Goal: Task Accomplishment & Management: Use online tool/utility

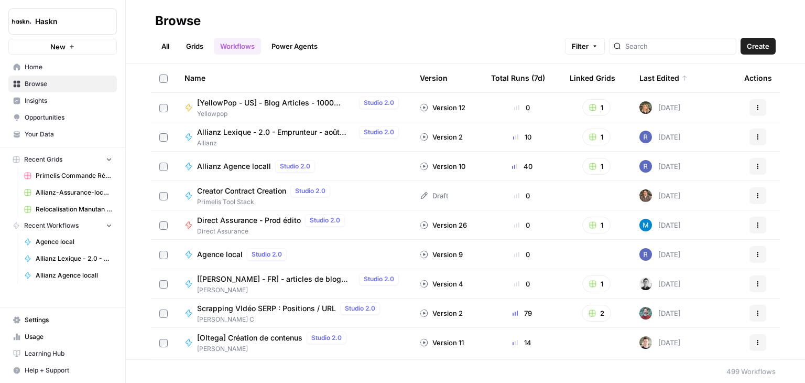
click at [240, 168] on span "Allianz Agence locall" at bounding box center [234, 166] width 74 height 10
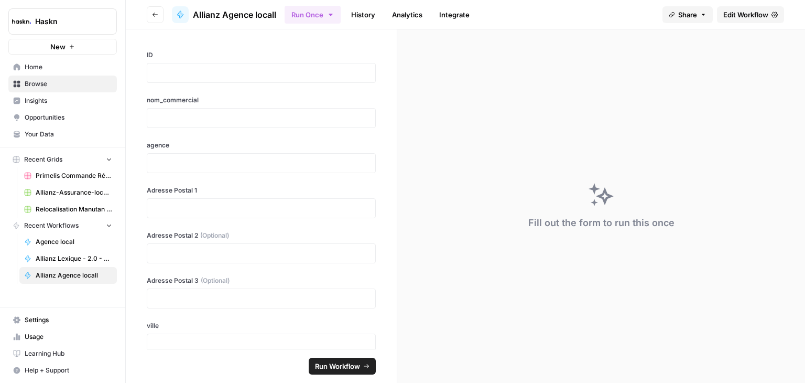
click at [750, 20] on link "Edit Workflow" at bounding box center [750, 14] width 67 height 17
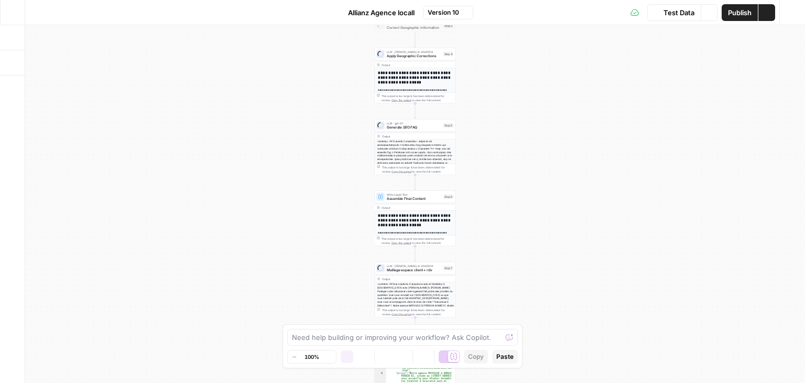
click at [503, 128] on div "**********" at bounding box center [415, 204] width 780 height 358
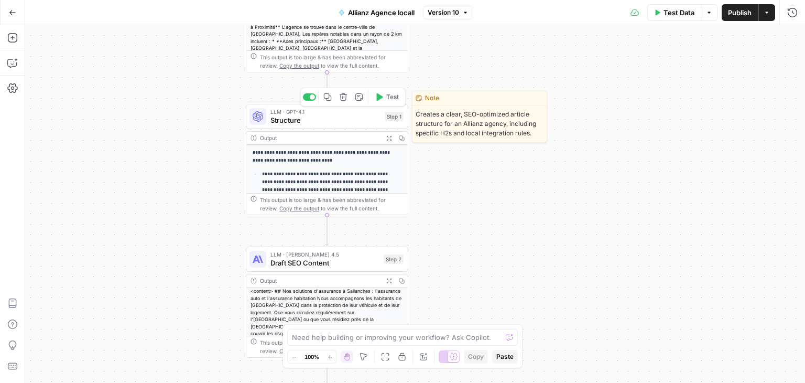
click at [288, 122] on span "Structure" at bounding box center [326, 120] width 110 height 10
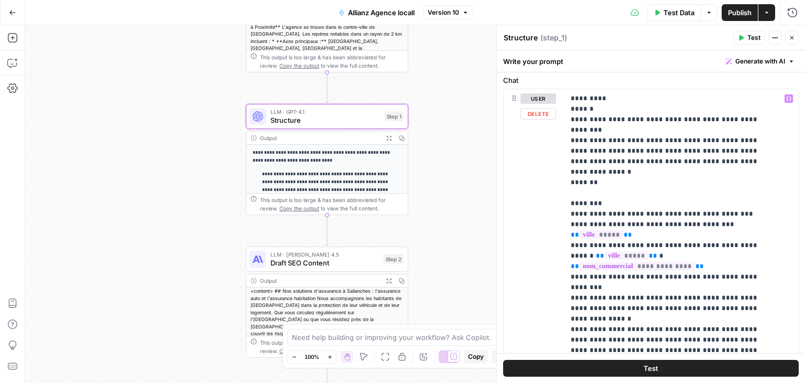
scroll to position [26, 0]
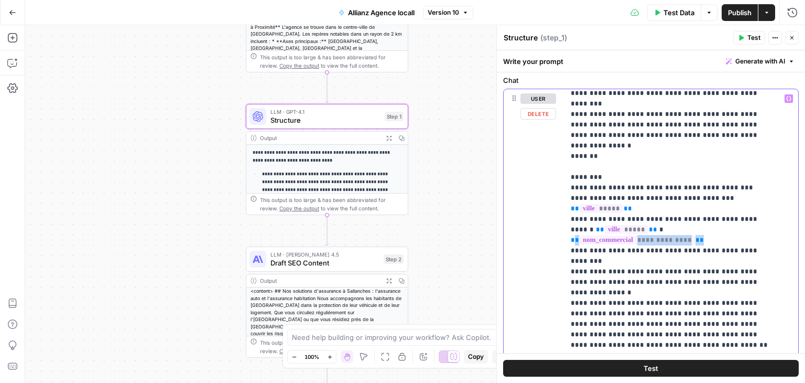
drag, startPoint x: 755, startPoint y: 198, endPoint x: 627, endPoint y: 197, distance: 127.4
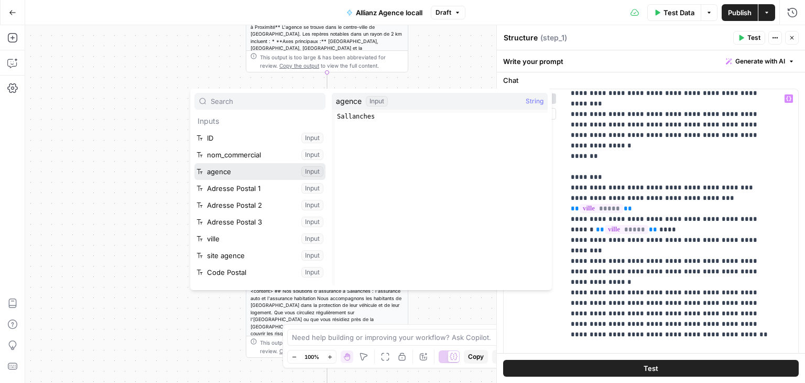
click at [227, 169] on button "Select variable agence" at bounding box center [260, 171] width 131 height 17
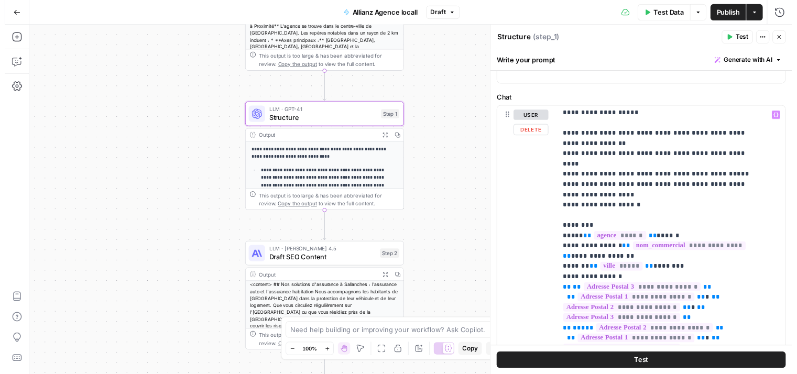
scroll to position [514, 0]
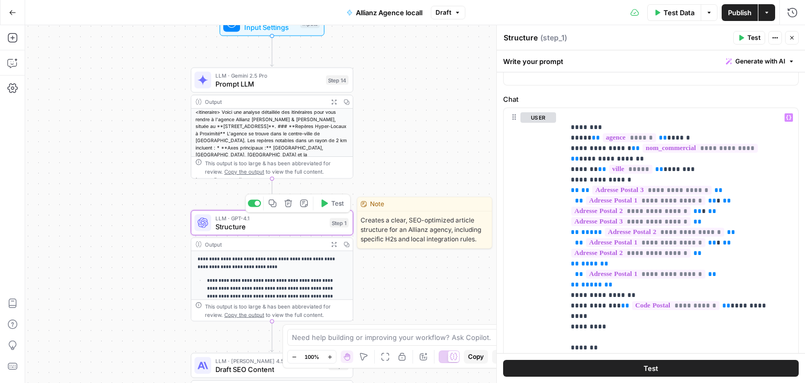
click at [325, 203] on icon "button" at bounding box center [325, 202] width 6 height 7
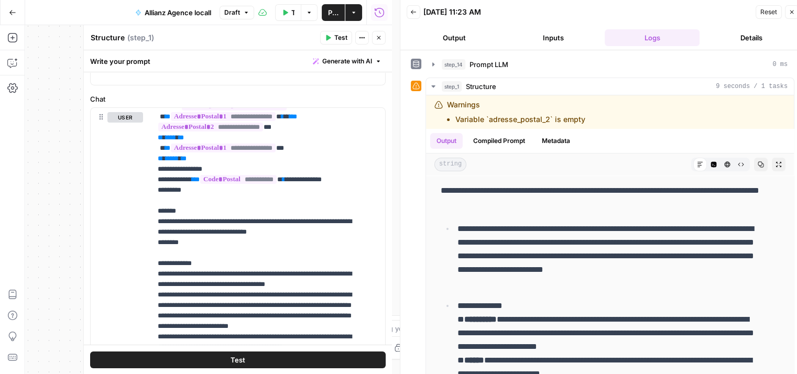
click at [285, 12] on icon "button" at bounding box center [286, 12] width 5 height 6
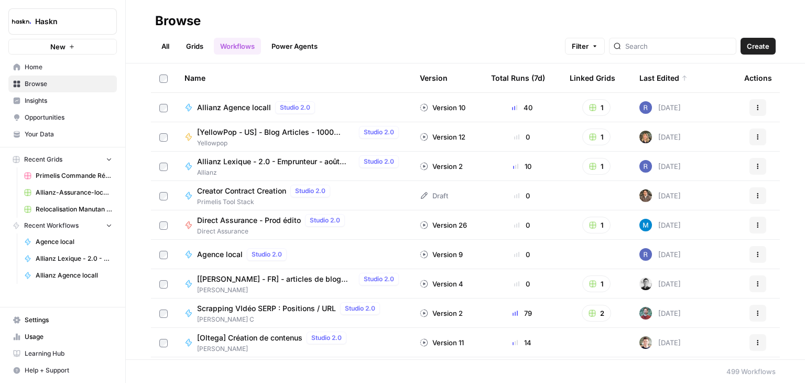
click at [201, 42] on link "Grids" at bounding box center [195, 46] width 30 height 17
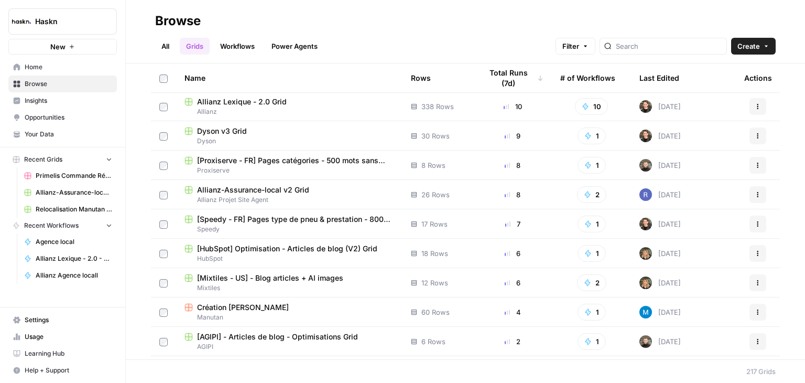
scroll to position [178, 0]
click at [284, 187] on span "Allianz-Assurance-local v2 Grid" at bounding box center [253, 189] width 112 height 10
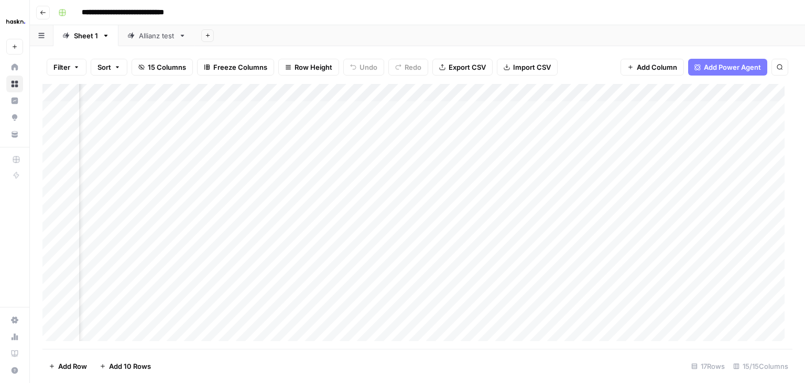
scroll to position [0, 293]
click at [157, 41] on link "Allianz test" at bounding box center [156, 35] width 77 height 21
click at [693, 121] on div "Add Column" at bounding box center [417, 181] width 750 height 195
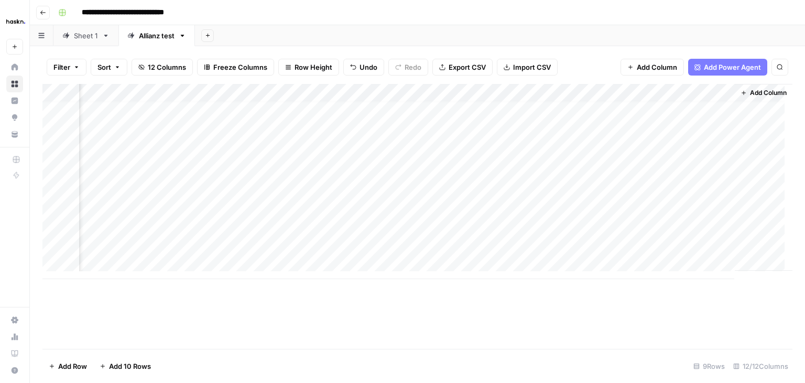
click at [609, 91] on div "Add Column" at bounding box center [417, 181] width 750 height 195
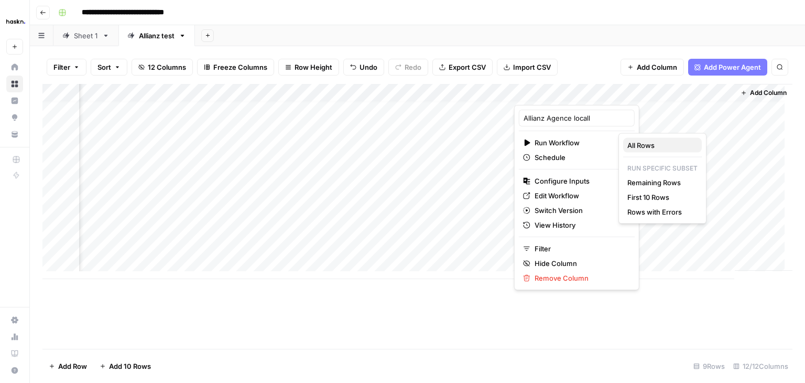
click at [648, 140] on span "All Rows" at bounding box center [661, 145] width 66 height 10
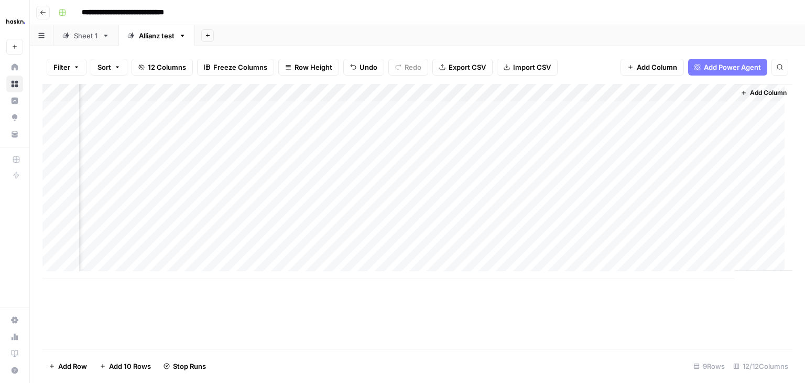
scroll to position [0, 1018]
click at [719, 111] on div "Add Column" at bounding box center [417, 181] width 750 height 195
click at [716, 128] on div "Add Column" at bounding box center [417, 181] width 750 height 195
click at [612, 92] on div "Add Column" at bounding box center [417, 181] width 750 height 195
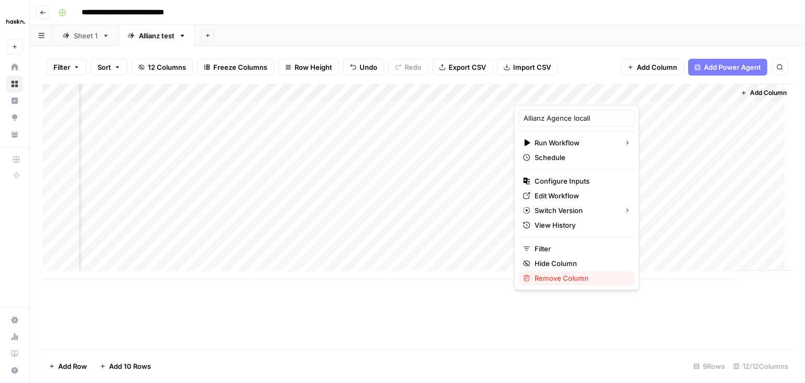
click at [556, 281] on span "Remove Column" at bounding box center [581, 278] width 92 height 10
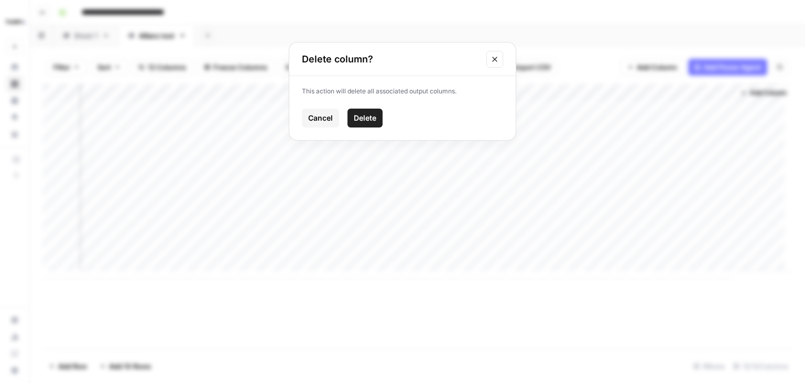
click at [370, 113] on span "Delete" at bounding box center [365, 118] width 23 height 10
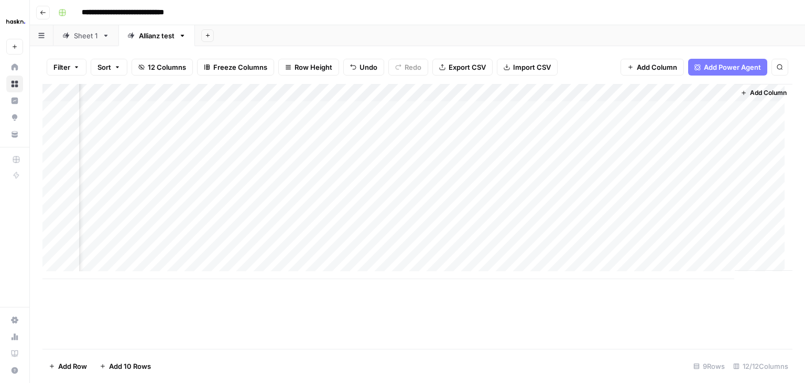
scroll to position [0, 806]
click at [721, 95] on div "Add Column" at bounding box center [417, 181] width 750 height 195
click at [763, 95] on span "Add Column" at bounding box center [768, 92] width 37 height 9
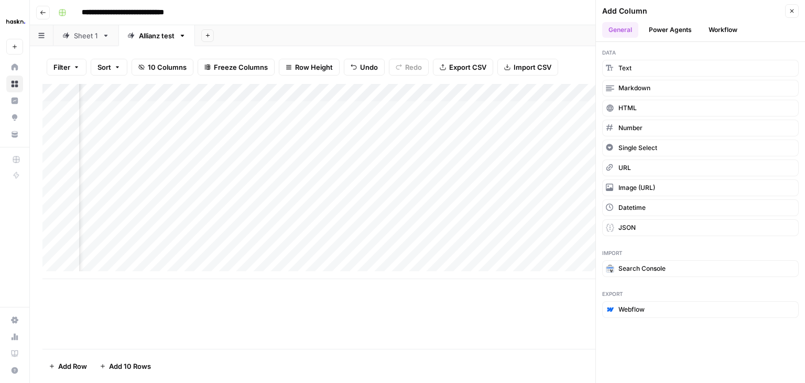
click at [726, 34] on button "Workflow" at bounding box center [723, 30] width 41 height 16
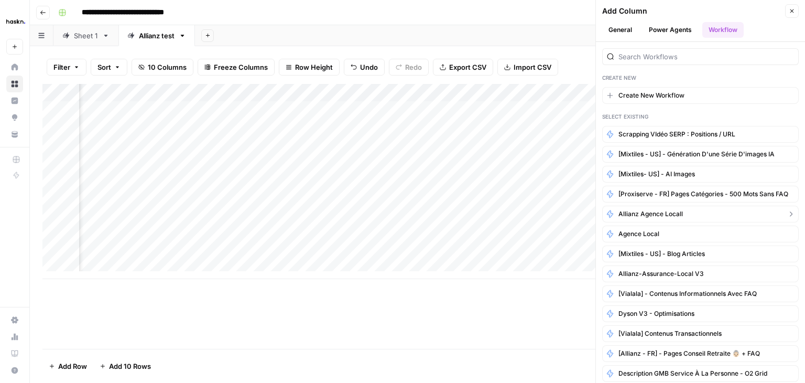
click at [671, 210] on span "Allianz Agence locall" at bounding box center [651, 213] width 64 height 9
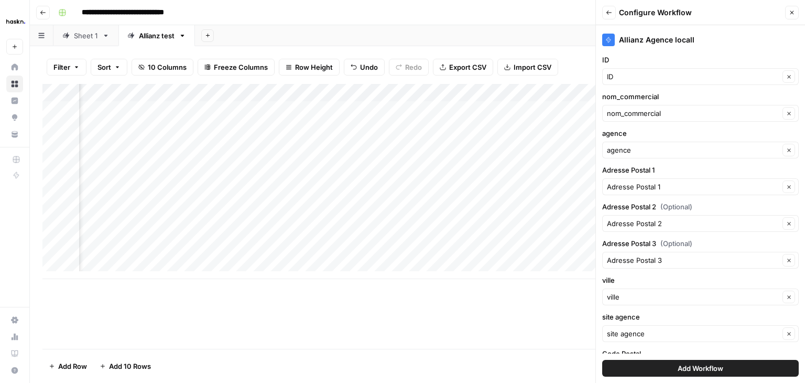
scroll to position [29, 0]
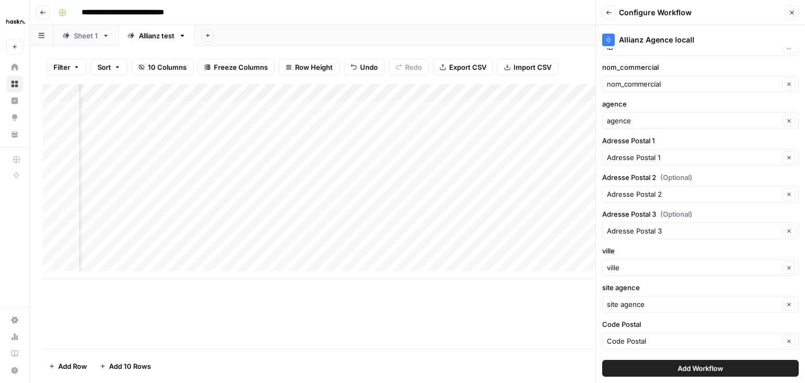
click at [709, 363] on span "Add Workflow" at bounding box center [701, 368] width 46 height 10
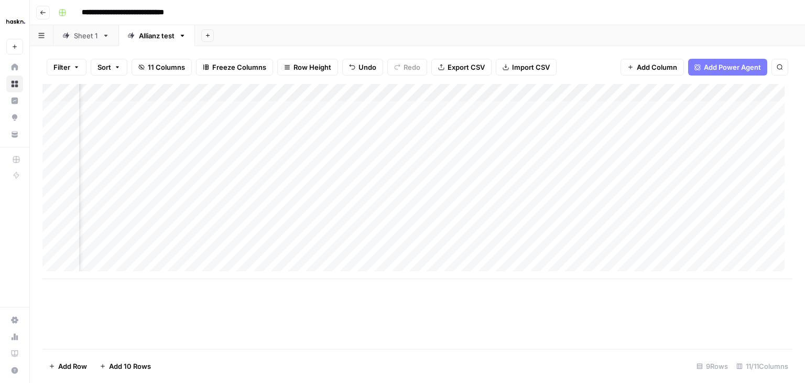
scroll to position [0, 924]
click at [719, 96] on div "Add Column" at bounding box center [417, 181] width 750 height 195
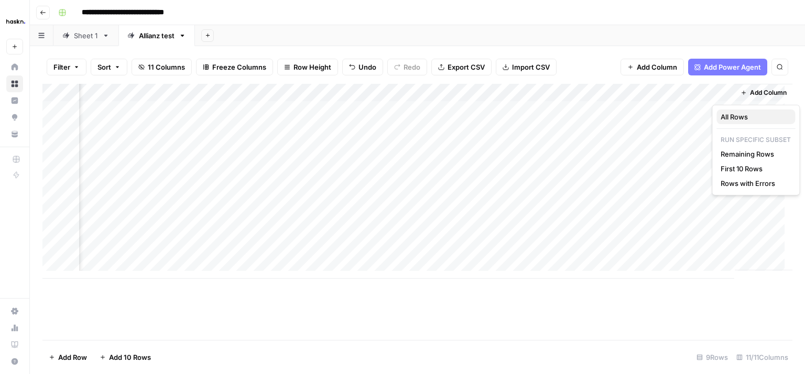
click at [744, 114] on span "All Rows" at bounding box center [754, 117] width 66 height 10
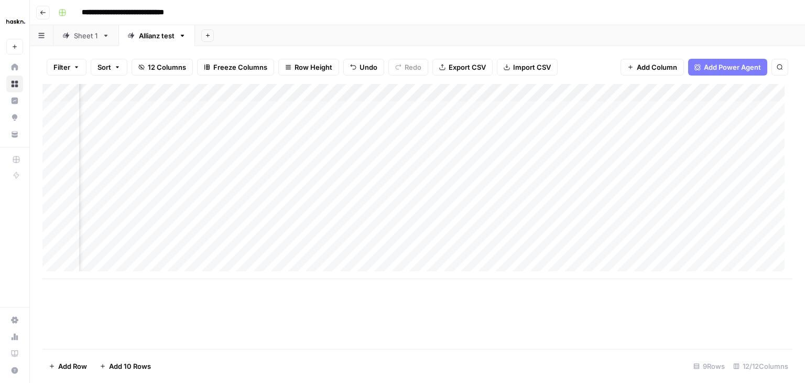
scroll to position [0, 304]
click at [346, 127] on div "Add Column" at bounding box center [417, 181] width 750 height 195
click at [713, 126] on div "Add Column" at bounding box center [417, 181] width 750 height 195
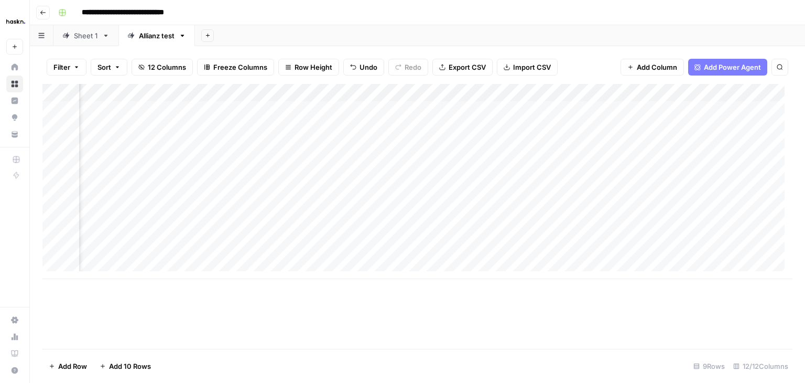
click at [356, 145] on div "Add Column" at bounding box center [417, 181] width 750 height 195
click at [717, 145] on div "Add Column" at bounding box center [417, 181] width 750 height 195
click at [263, 143] on div "Add Column" at bounding box center [417, 181] width 750 height 195
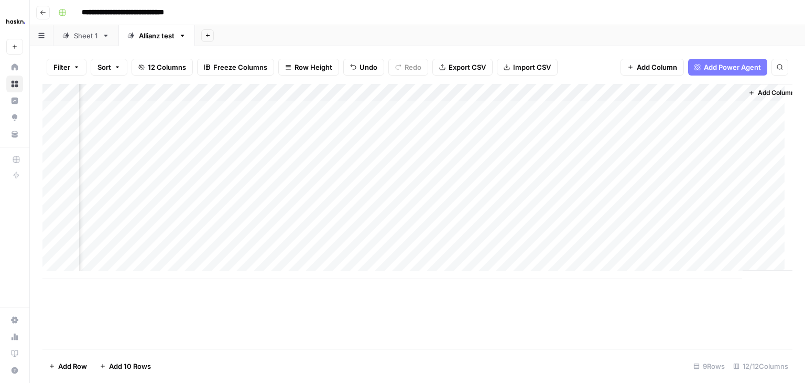
scroll to position [0, 1018]
click at [717, 251] on div "Add Column" at bounding box center [417, 181] width 750 height 195
click at [606, 111] on div "Add Column" at bounding box center [417, 181] width 750 height 195
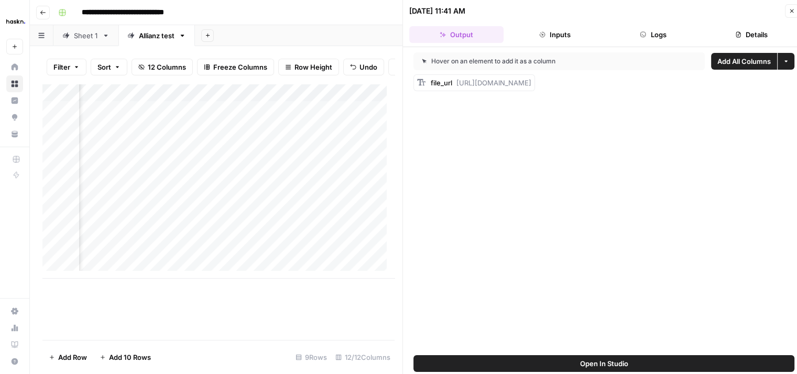
click at [638, 31] on button "Logs" at bounding box center [654, 34] width 94 height 17
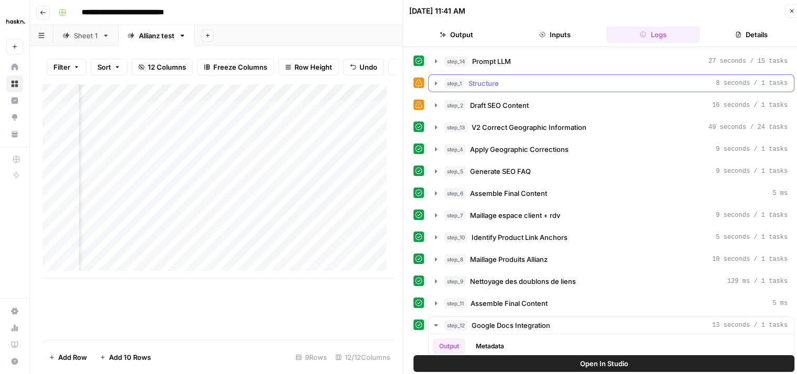
click at [438, 83] on icon "button" at bounding box center [436, 83] width 8 height 8
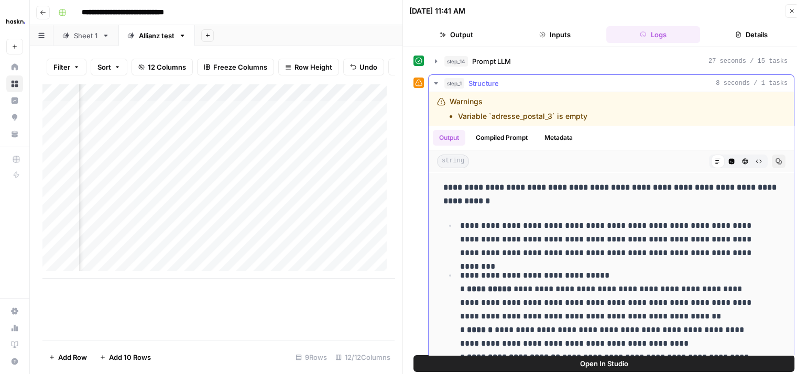
click at [436, 80] on icon "button" at bounding box center [436, 83] width 8 height 8
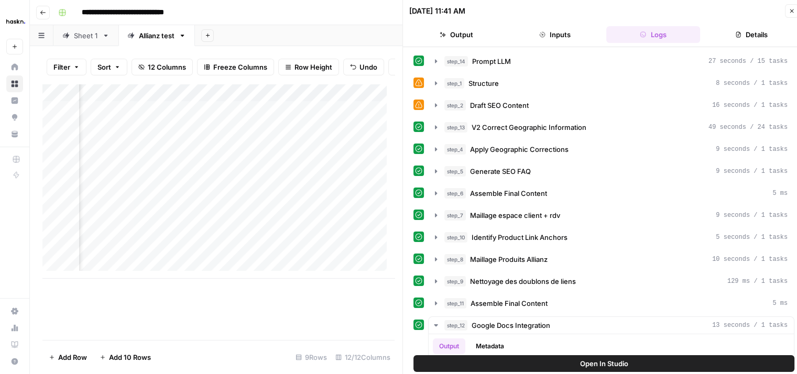
click at [795, 11] on icon "button" at bounding box center [792, 11] width 6 height 6
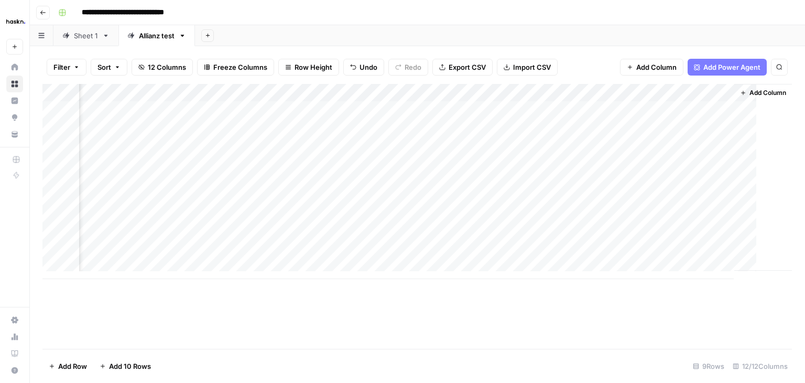
scroll to position [0, 1006]
click at [623, 96] on div "Add Column" at bounding box center [417, 181] width 750 height 195
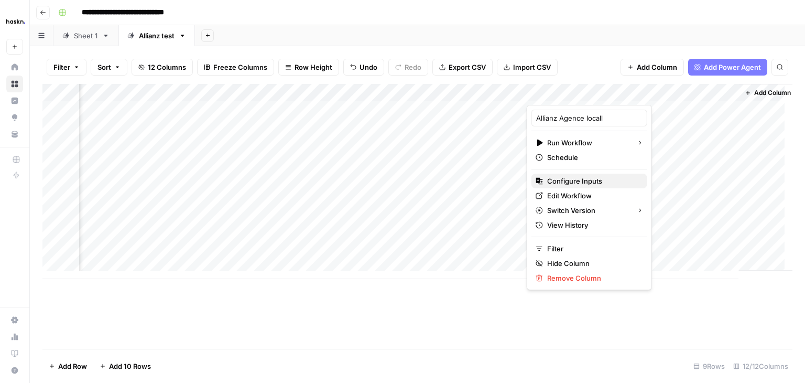
click at [578, 181] on span "Configure Inputs" at bounding box center [593, 181] width 92 height 10
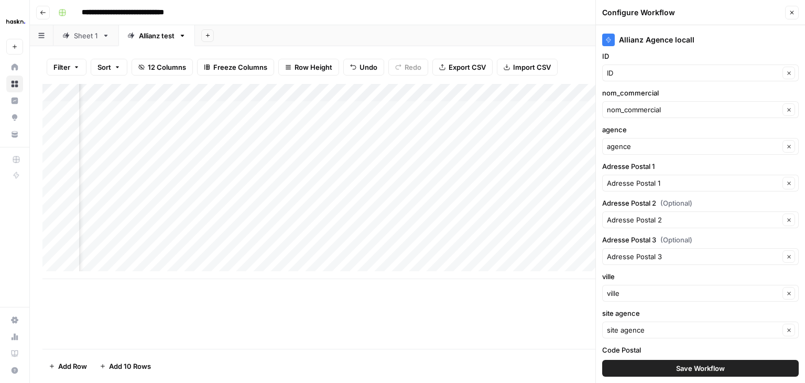
scroll to position [0, 0]
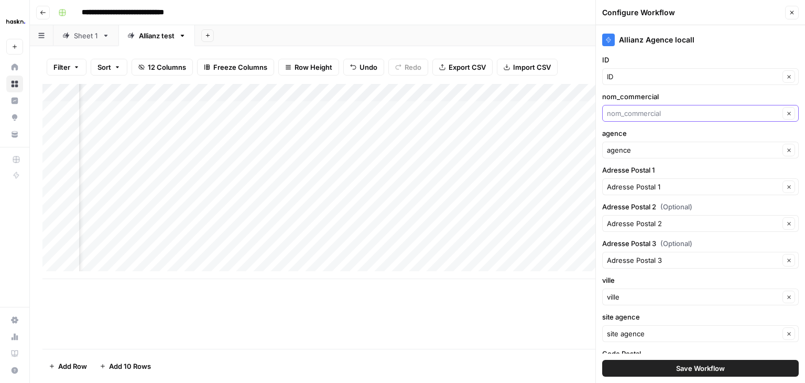
click at [680, 110] on input "nom_commercial" at bounding box center [693, 113] width 173 height 10
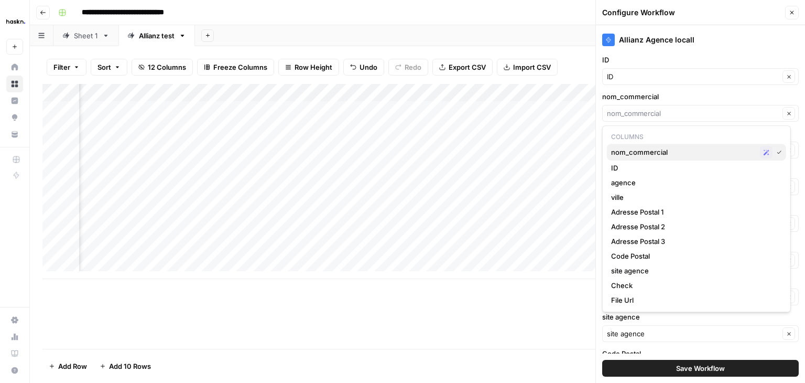
click at [667, 147] on span "nom_commercial" at bounding box center [683, 152] width 145 height 10
type input "nom_commercial"
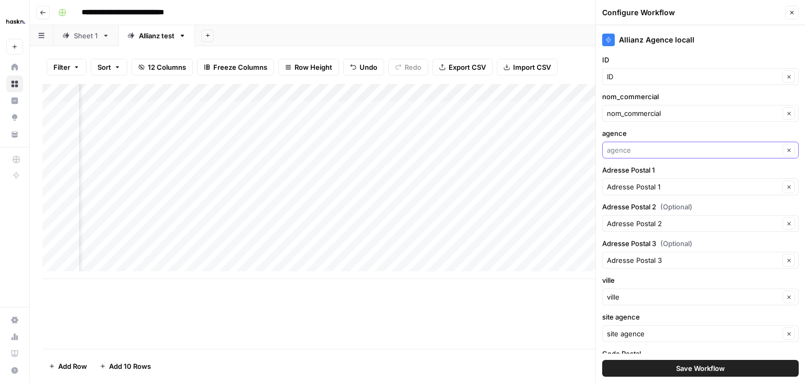
click at [650, 154] on input "agence" at bounding box center [693, 150] width 173 height 10
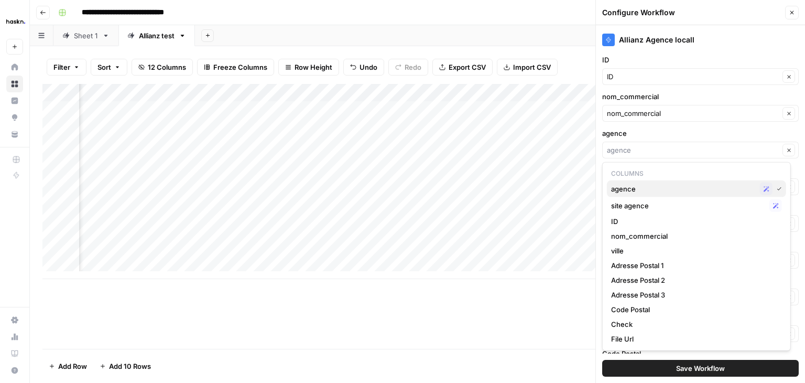
click at [651, 188] on span "agence" at bounding box center [683, 189] width 145 height 10
type input "agence"
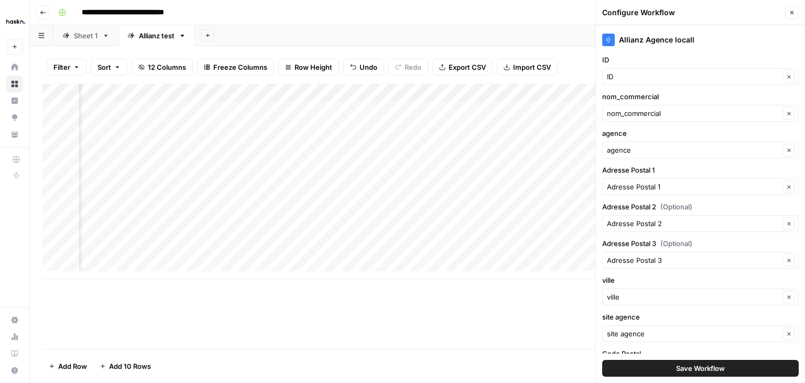
click at [795, 15] on icon "button" at bounding box center [792, 12] width 6 height 6
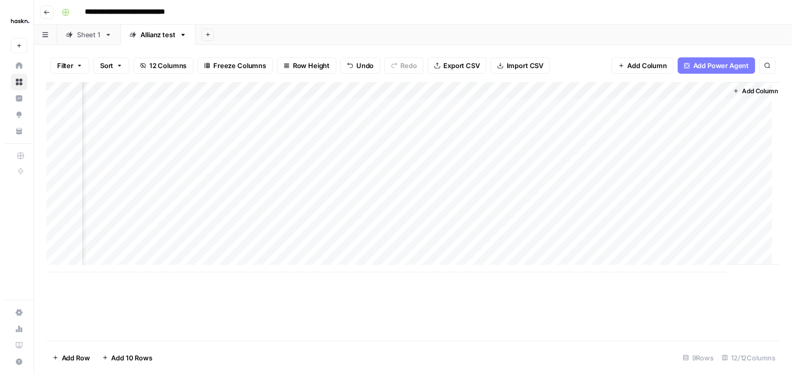
scroll to position [0, 1018]
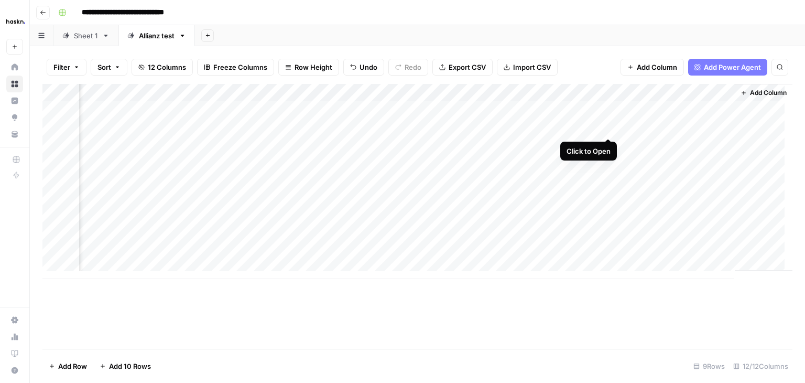
click at [608, 126] on div "Add Column" at bounding box center [417, 181] width 750 height 195
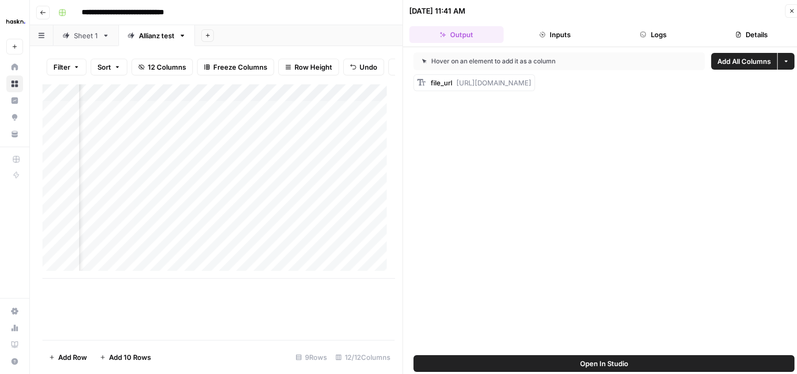
click at [660, 38] on button "Logs" at bounding box center [654, 34] width 94 height 17
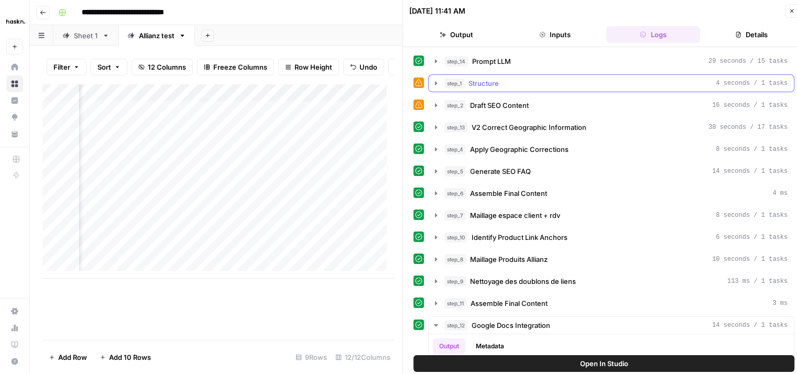
click at [438, 82] on icon "button" at bounding box center [436, 83] width 8 height 8
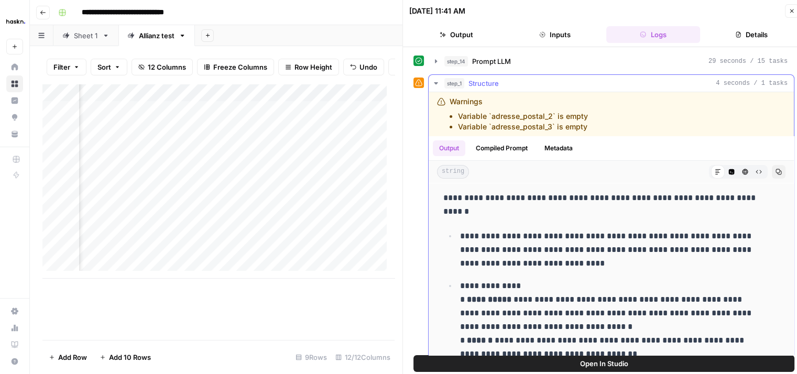
click at [438, 82] on icon "button" at bounding box center [436, 83] width 8 height 8
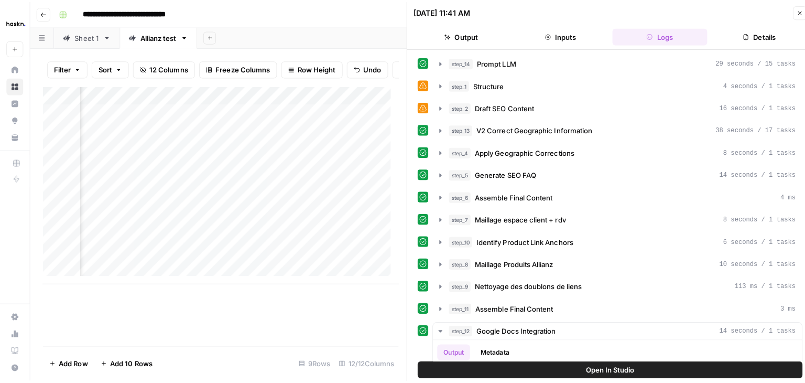
scroll to position [0, 172]
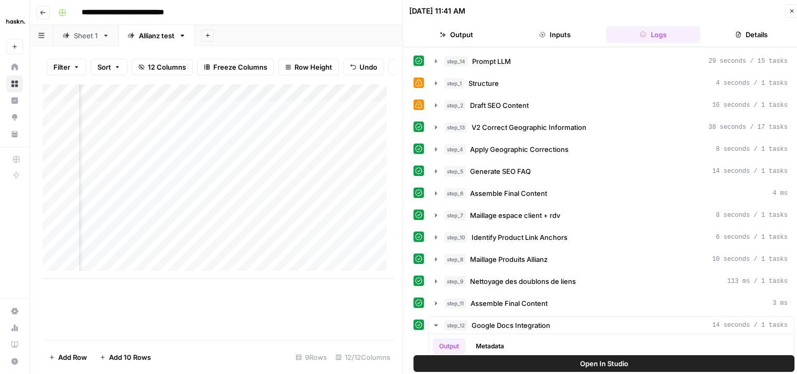
click at [793, 9] on icon "button" at bounding box center [792, 11] width 6 height 6
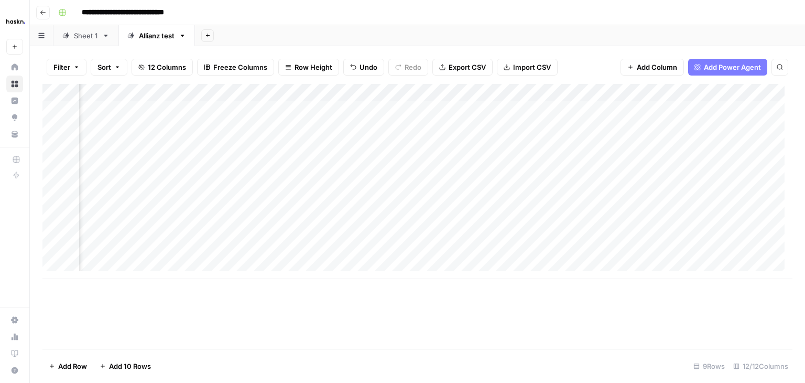
scroll to position [0, 1018]
click at [650, 112] on div "Add Column" at bounding box center [417, 181] width 750 height 195
click at [659, 107] on div "Add Column" at bounding box center [417, 181] width 750 height 195
click at [620, 110] on div "Add Column" at bounding box center [417, 181] width 750 height 195
click at [624, 89] on div "Add Column" at bounding box center [417, 181] width 750 height 195
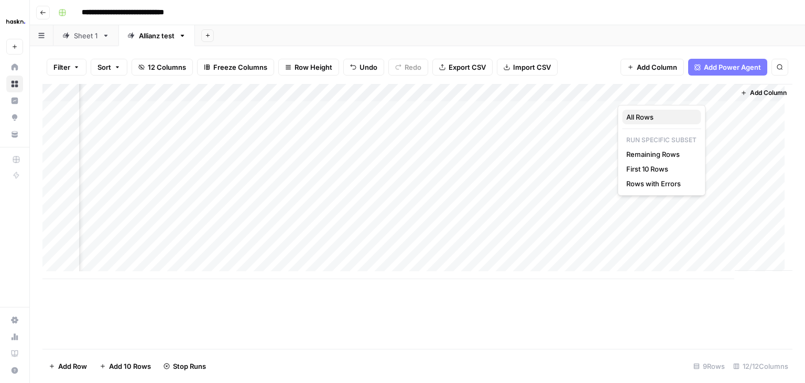
click at [633, 113] on span "All Rows" at bounding box center [660, 117] width 66 height 10
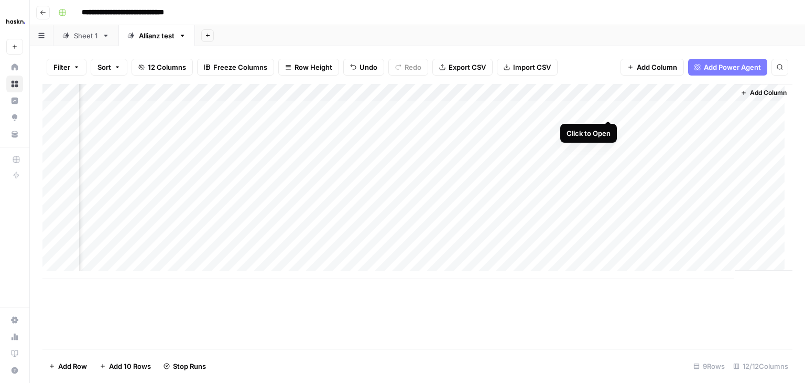
click at [607, 110] on div "Add Column" at bounding box center [417, 181] width 750 height 195
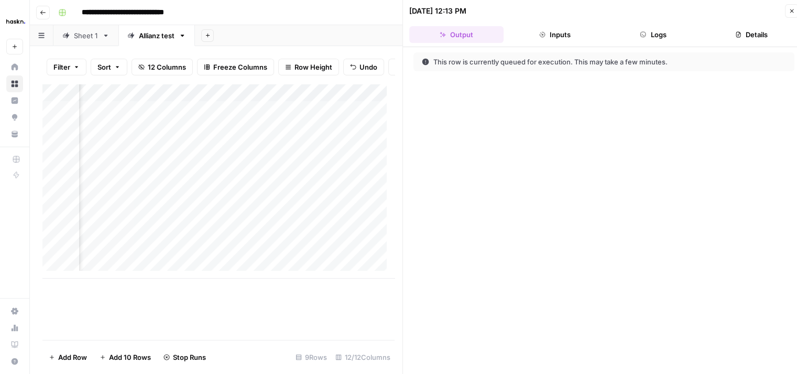
click at [649, 27] on button "Logs" at bounding box center [654, 34] width 94 height 17
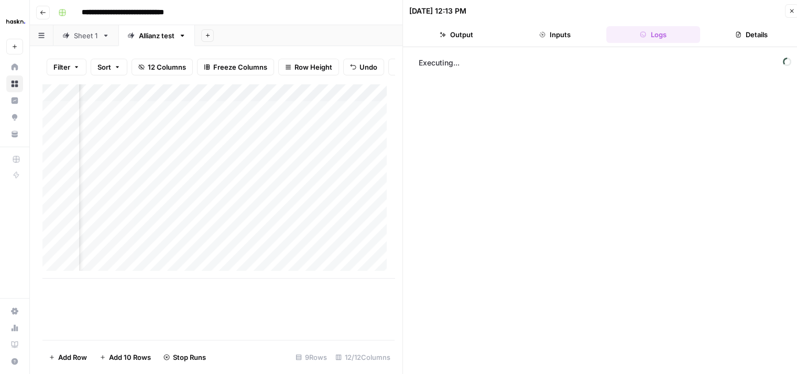
click at [575, 39] on button "Inputs" at bounding box center [555, 34] width 94 height 17
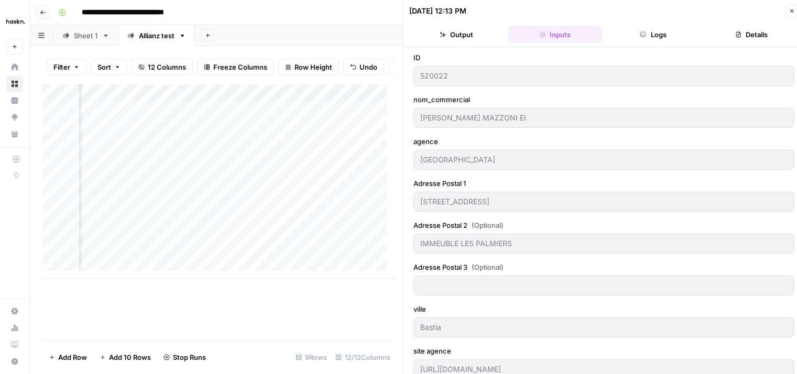
click at [459, 37] on button "Output" at bounding box center [456, 34] width 94 height 17
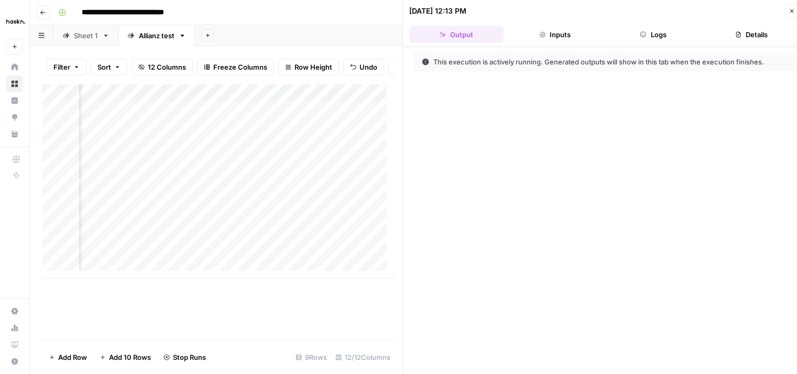
click at [791, 11] on icon "button" at bounding box center [792, 11] width 6 height 6
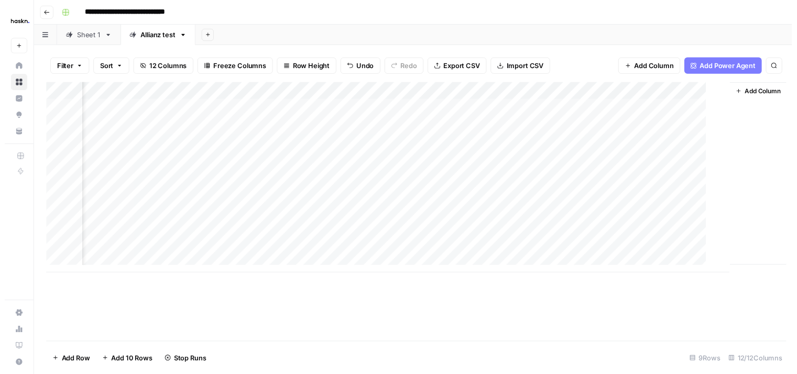
scroll to position [0, 1006]
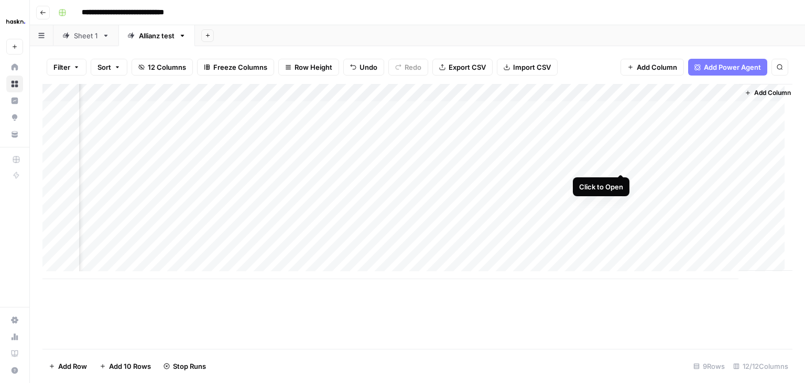
click at [620, 164] on div "Add Column" at bounding box center [417, 181] width 750 height 195
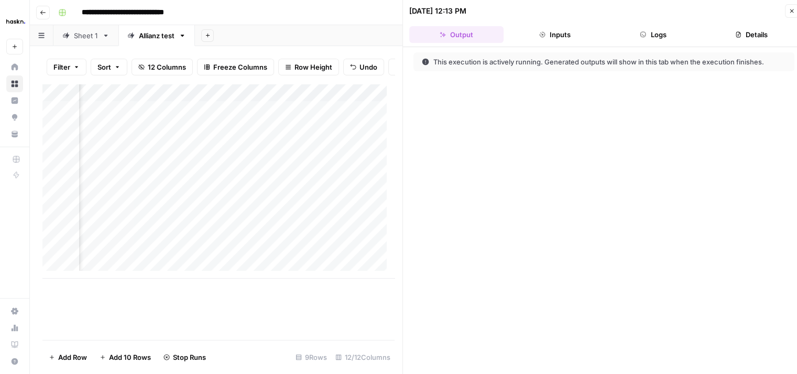
click at [649, 40] on button "Logs" at bounding box center [654, 34] width 94 height 17
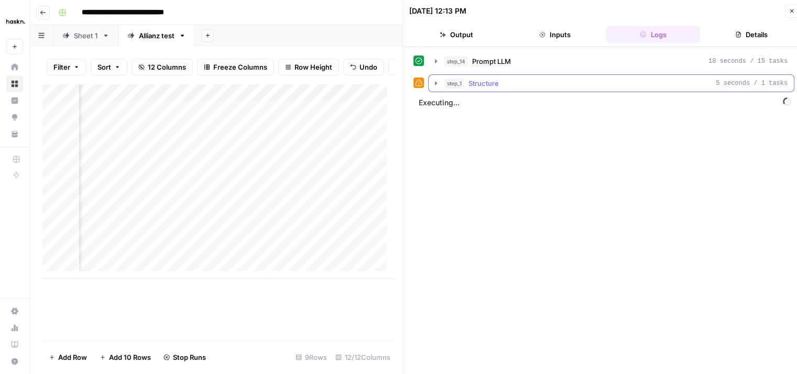
click at [440, 84] on icon "button" at bounding box center [436, 83] width 8 height 8
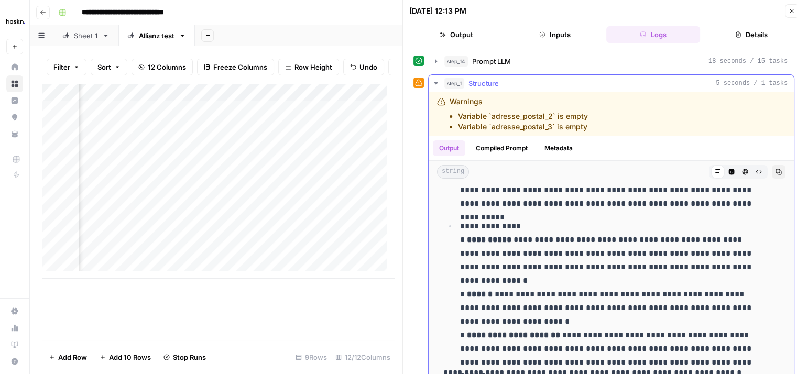
scroll to position [59, 0]
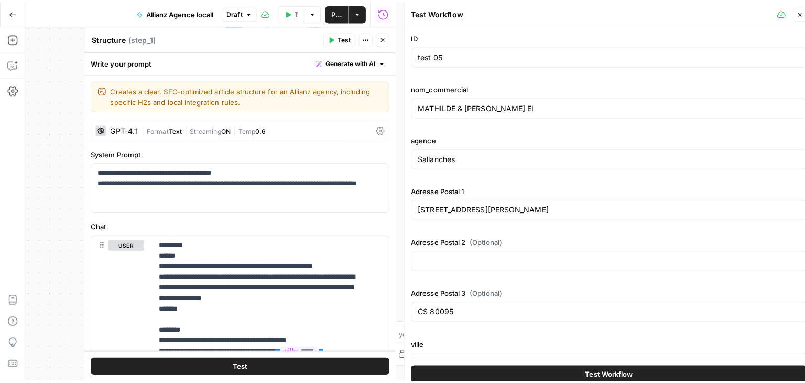
scroll to position [514, 0]
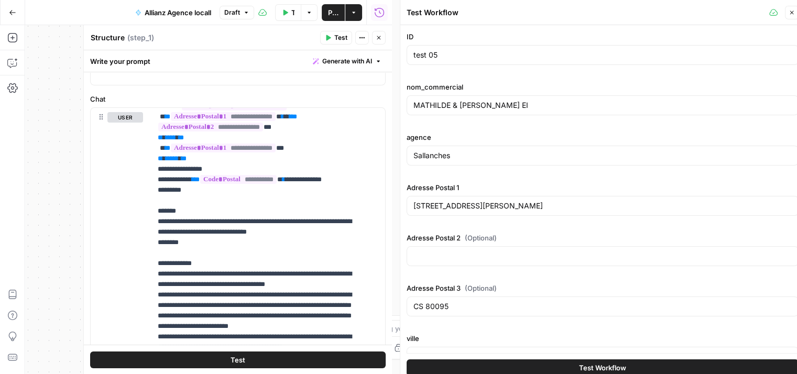
click at [788, 13] on button "Close" at bounding box center [792, 13] width 14 height 14
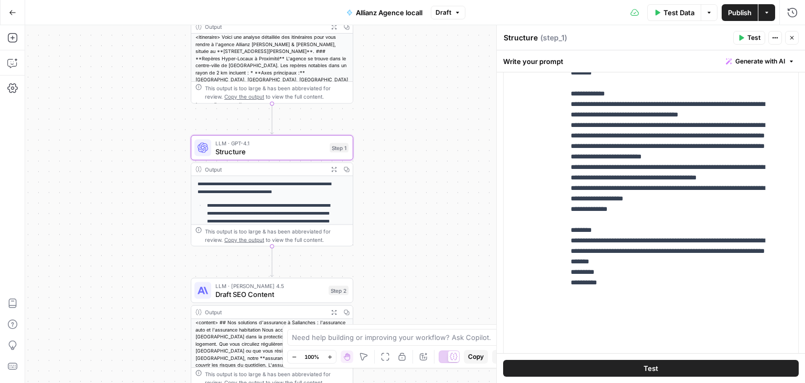
scroll to position [361, 0]
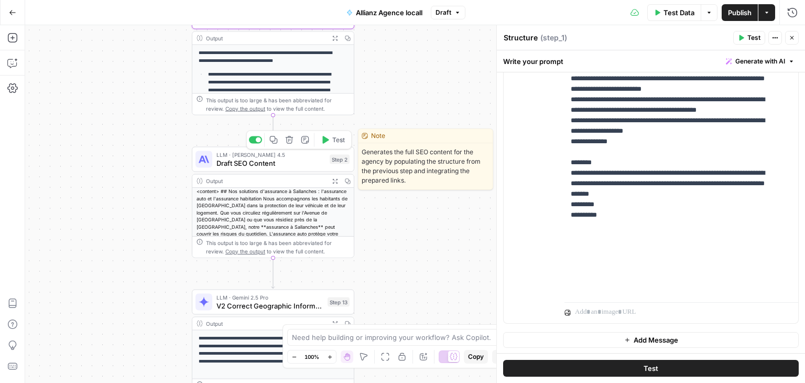
click at [237, 163] on span "Draft SEO Content" at bounding box center [271, 163] width 109 height 10
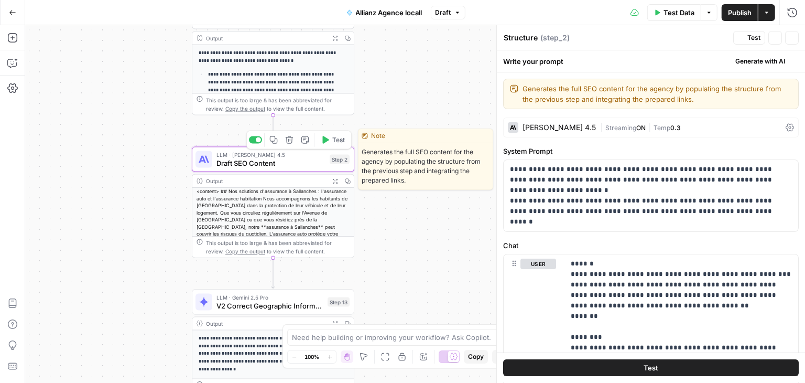
type textarea "Draft SEO Content"
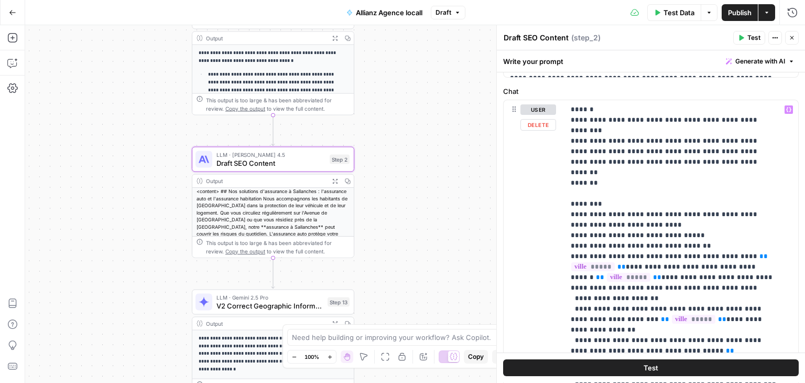
scroll to position [0, 0]
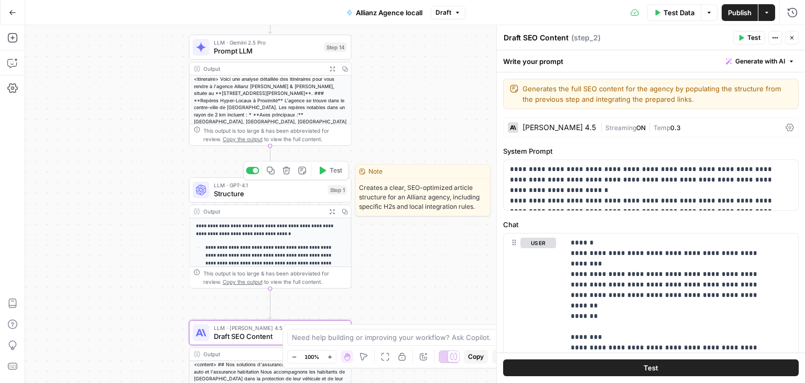
click at [257, 197] on span "Structure" at bounding box center [269, 193] width 110 height 10
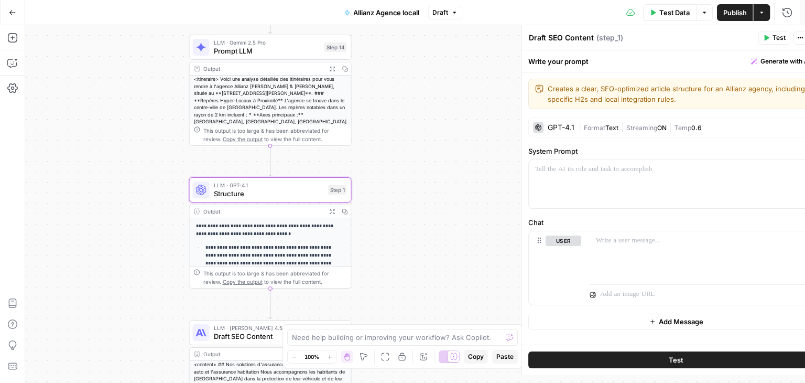
type textarea "Structure"
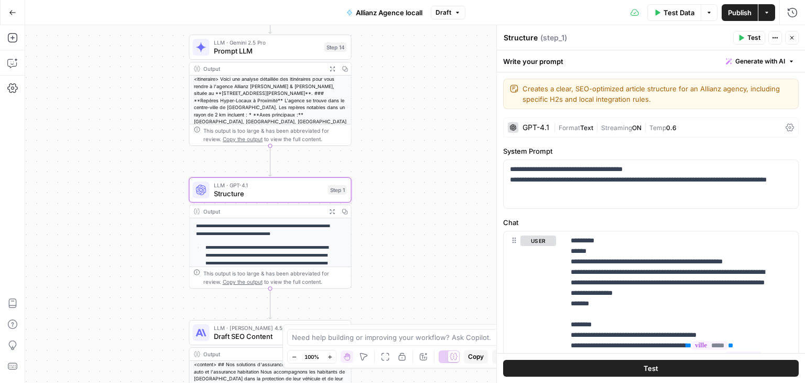
click at [736, 12] on span "Publish" at bounding box center [740, 12] width 24 height 10
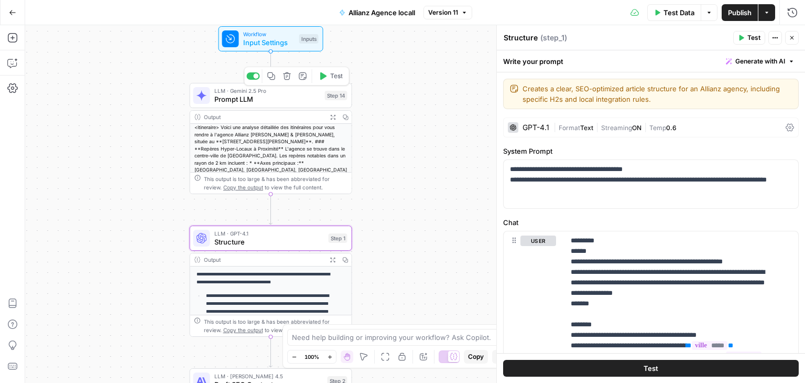
click at [227, 101] on span "Prompt LLM" at bounding box center [267, 99] width 106 height 10
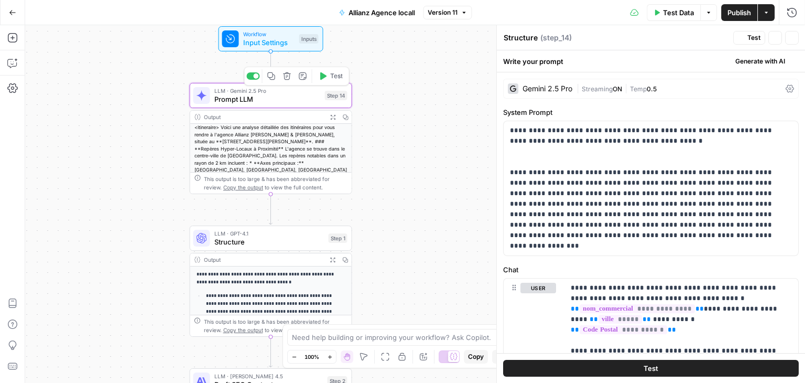
type textarea "Prompt LLM"
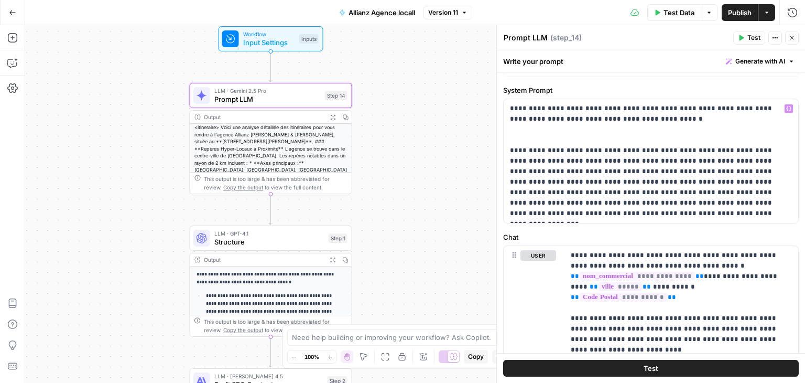
scroll to position [23, 0]
click at [625, 177] on p "**********" at bounding box center [647, 159] width 274 height 115
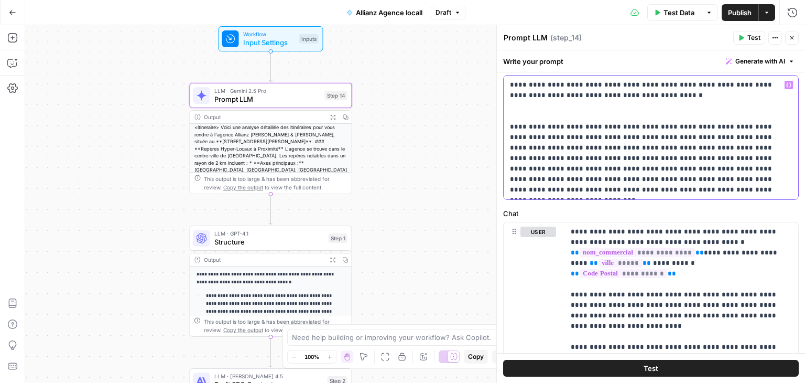
scroll to position [46, 0]
click at [733, 165] on p "**********" at bounding box center [647, 136] width 274 height 115
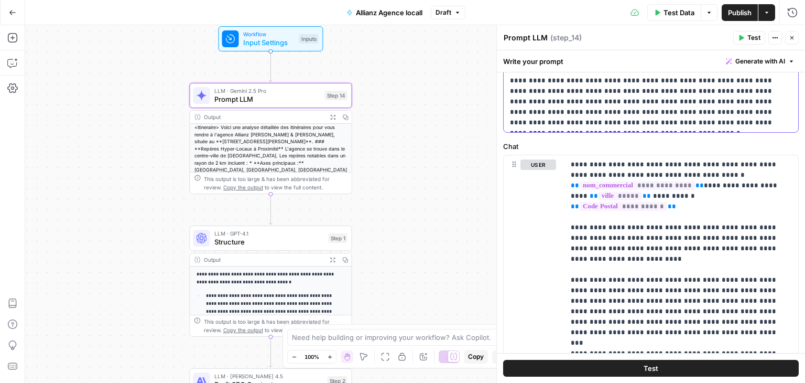
scroll to position [113, 0]
click at [672, 121] on p "**********" at bounding box center [647, 69] width 274 height 115
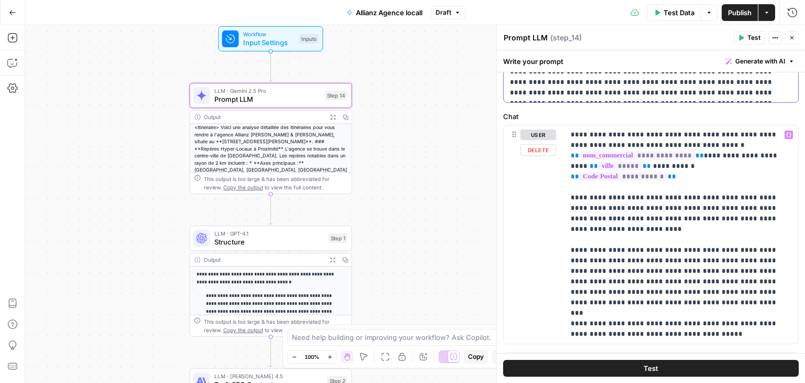
scroll to position [144, 0]
click at [738, 236] on p "**********" at bounding box center [677, 233] width 213 height 210
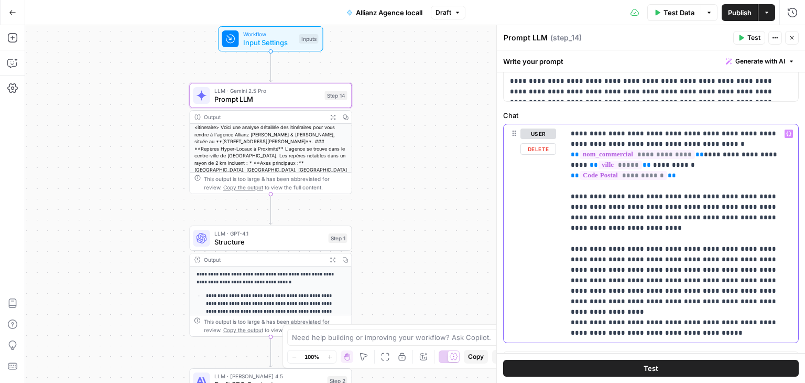
click at [705, 268] on p "**********" at bounding box center [677, 233] width 213 height 210
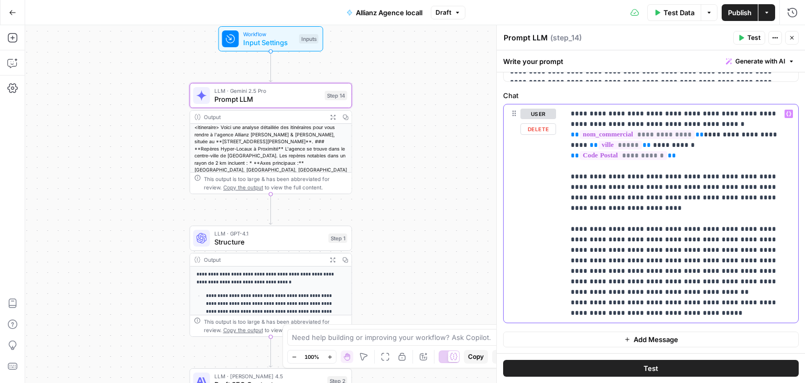
scroll to position [0, 0]
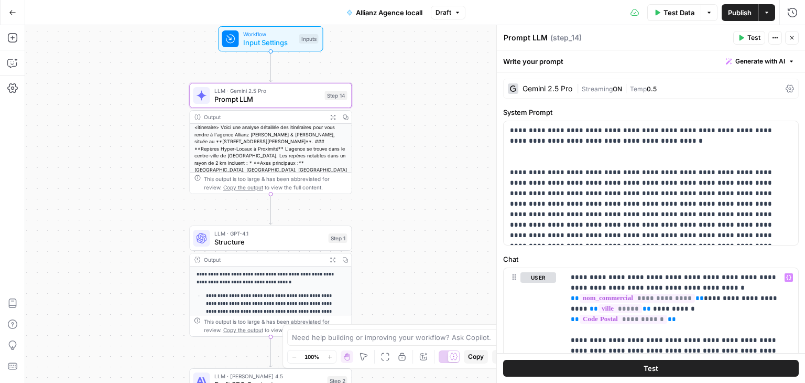
click at [786, 90] on icon at bounding box center [790, 88] width 8 height 8
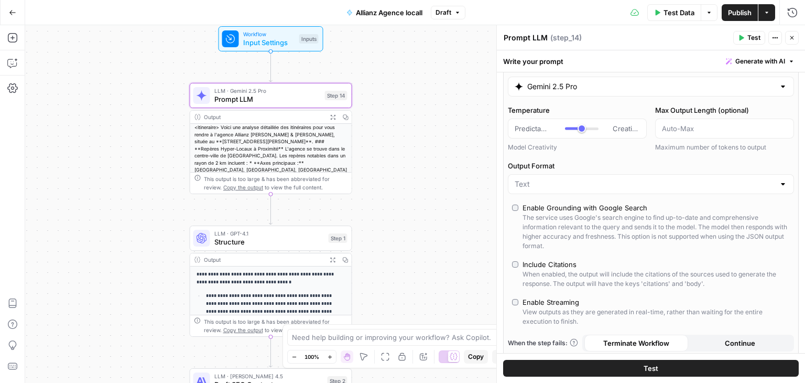
scroll to position [63, 0]
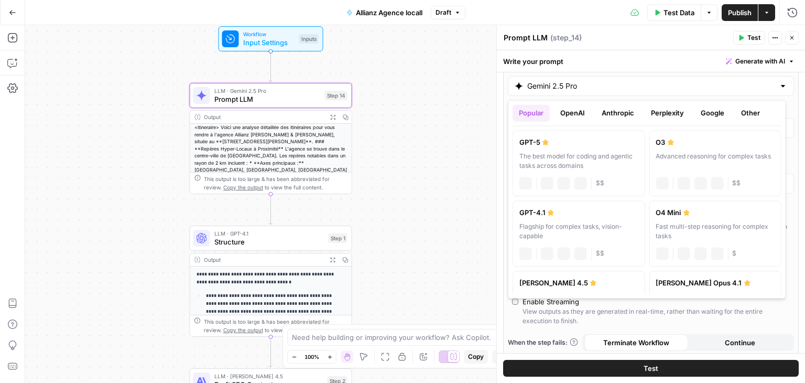
click at [635, 88] on input "Gemini 2.5 Pro" at bounding box center [650, 86] width 247 height 10
click at [677, 110] on button "Perplexity" at bounding box center [668, 112] width 46 height 17
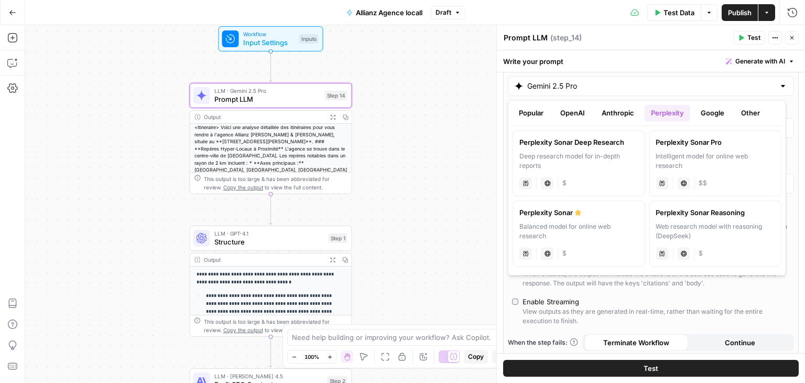
click at [723, 112] on button "Google" at bounding box center [713, 112] width 36 height 17
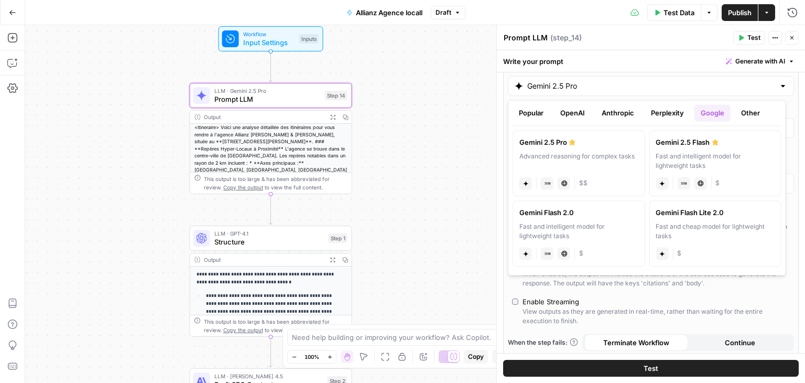
click at [675, 110] on button "Perplexity" at bounding box center [668, 112] width 46 height 17
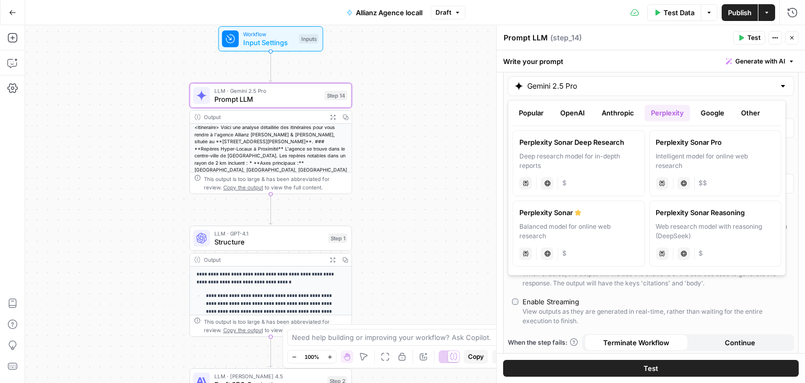
click at [724, 158] on div "Intelligent model for online web research" at bounding box center [715, 161] width 119 height 19
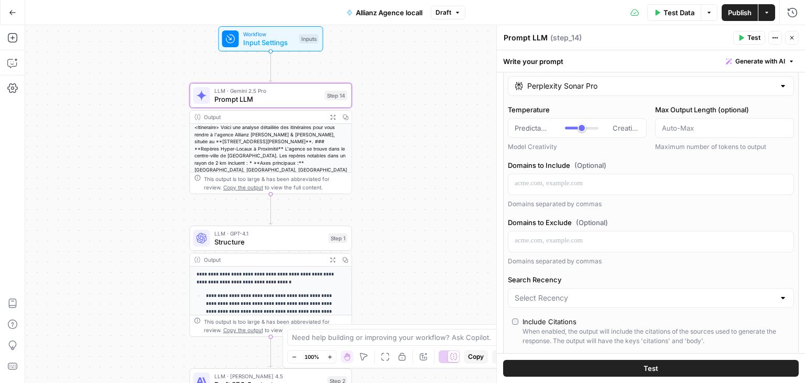
type input "Perplexity Sonar Pro"
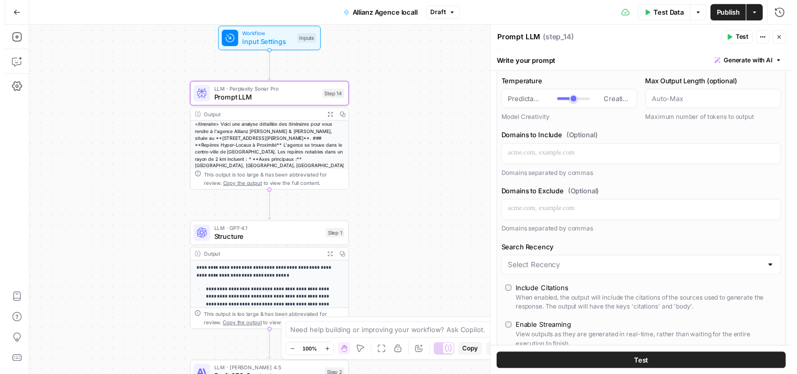
scroll to position [126, 0]
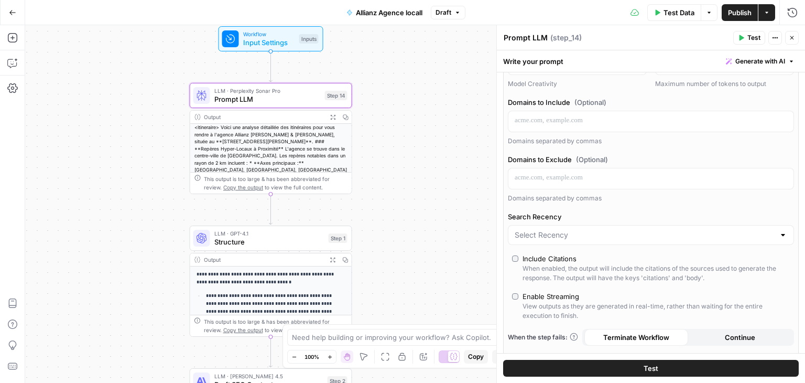
click at [613, 359] on div "Test" at bounding box center [651, 368] width 308 height 30
click at [637, 363] on button "Test" at bounding box center [651, 368] width 296 height 17
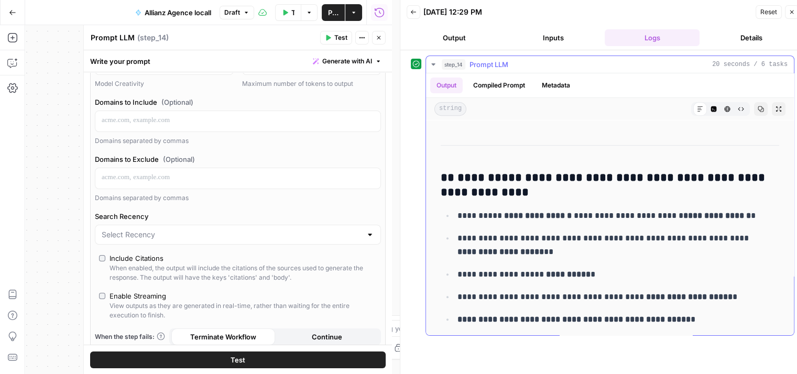
scroll to position [464, 0]
drag, startPoint x: 561, startPoint y: 175, endPoint x: 666, endPoint y: 171, distance: 106.0
click at [666, 171] on h3 "**********" at bounding box center [606, 184] width 331 height 29
drag, startPoint x: 683, startPoint y: 176, endPoint x: 484, endPoint y: 191, distance: 199.3
click at [484, 191] on h3 "**********" at bounding box center [606, 184] width 331 height 29
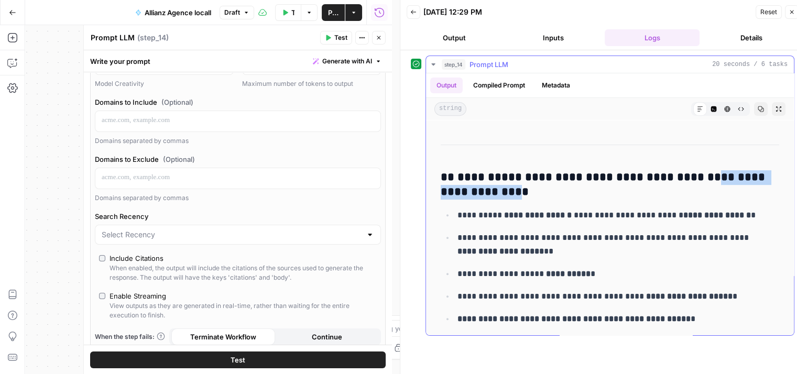
copy h3 "**********"
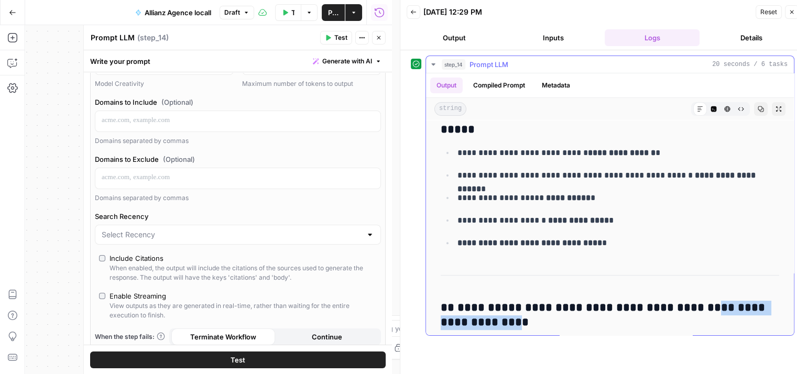
scroll to position [331, 0]
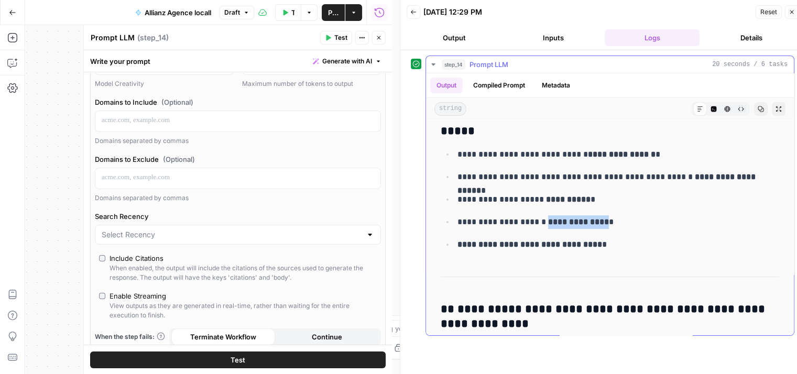
drag, startPoint x: 545, startPoint y: 218, endPoint x: 598, endPoint y: 216, distance: 53.0
click at [598, 218] on strong "**********" at bounding box center [578, 222] width 61 height 8
copy strong "**********"
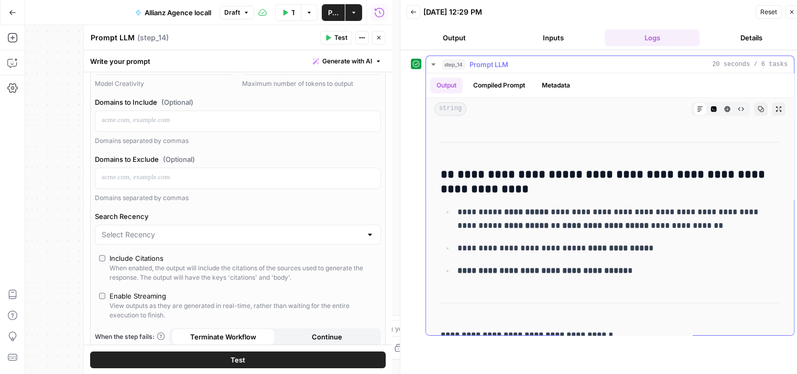
scroll to position [669, 0]
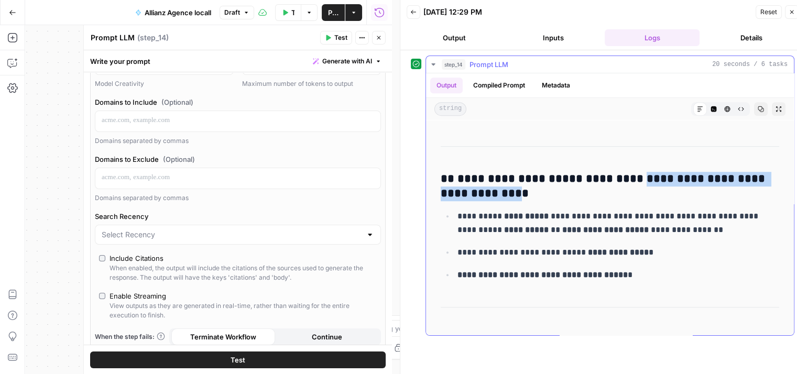
drag, startPoint x: 630, startPoint y: 177, endPoint x: 518, endPoint y: 191, distance: 112.6
click at [518, 191] on h3 "**********" at bounding box center [606, 186] width 331 height 29
copy h3 "**********"
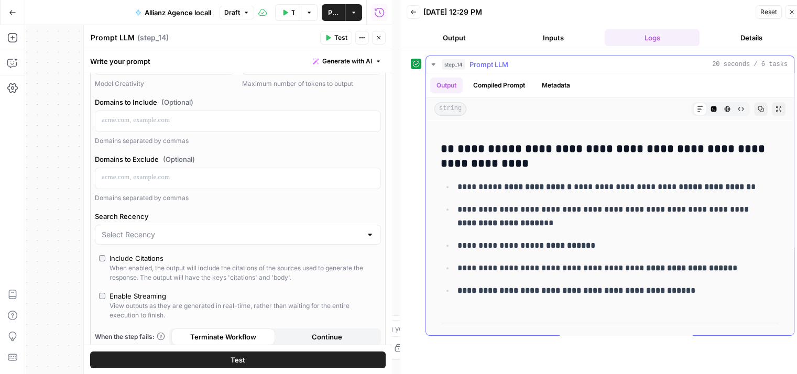
scroll to position [491, 0]
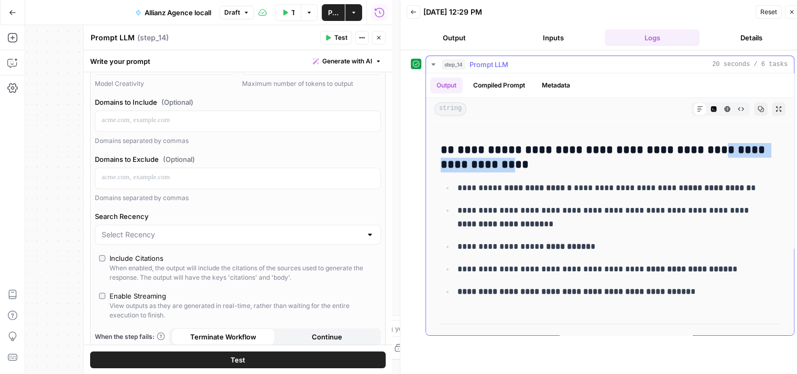
drag, startPoint x: 686, startPoint y: 142, endPoint x: 483, endPoint y: 160, distance: 204.2
click at [483, 160] on h3 "**********" at bounding box center [606, 157] width 331 height 29
drag, startPoint x: 484, startPoint y: 161, endPoint x: 687, endPoint y: 145, distance: 203.5
click at [687, 145] on h3 "**********" at bounding box center [606, 157] width 331 height 29
copy h3 "**********"
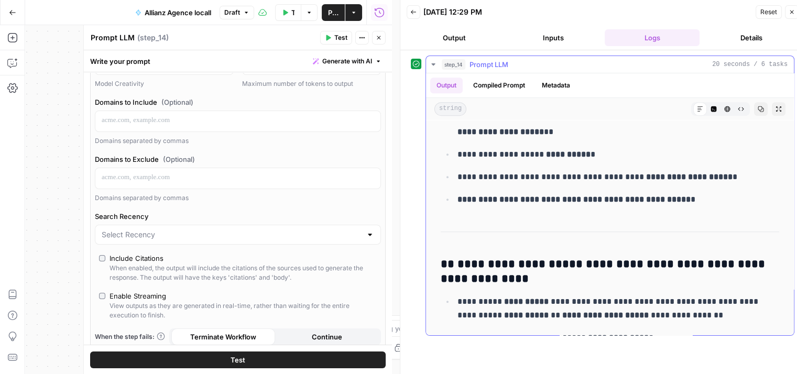
scroll to position [585, 0]
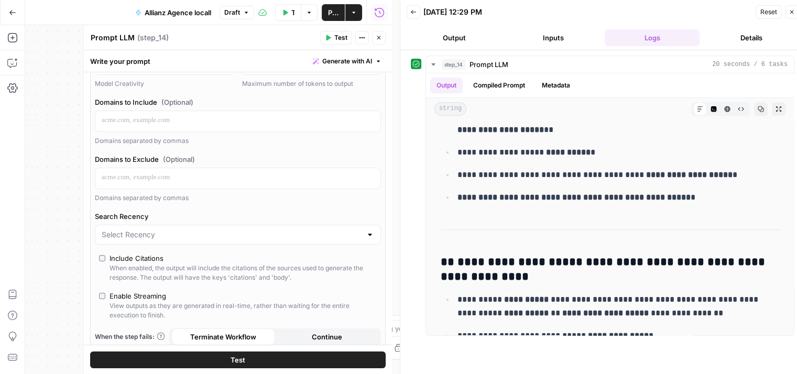
click at [329, 15] on span "Publish" at bounding box center [333, 12] width 10 height 10
click at [531, 12] on div "10/09/25 at 12:29 PM" at bounding box center [588, 12] width 329 height 10
click at [433, 62] on icon "button" at bounding box center [433, 64] width 8 height 8
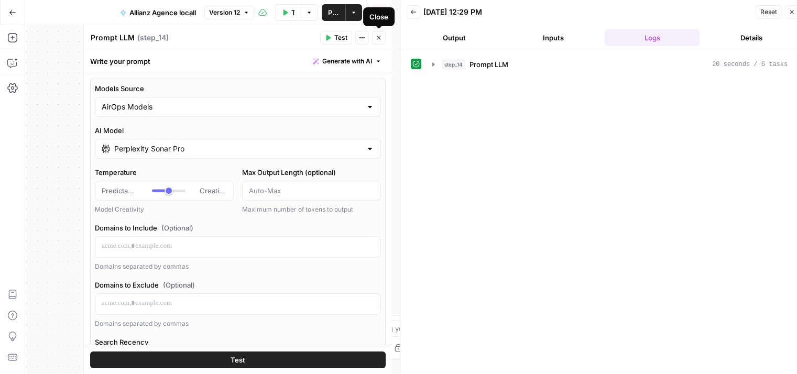
click at [379, 36] on icon "button" at bounding box center [379, 38] width 6 height 6
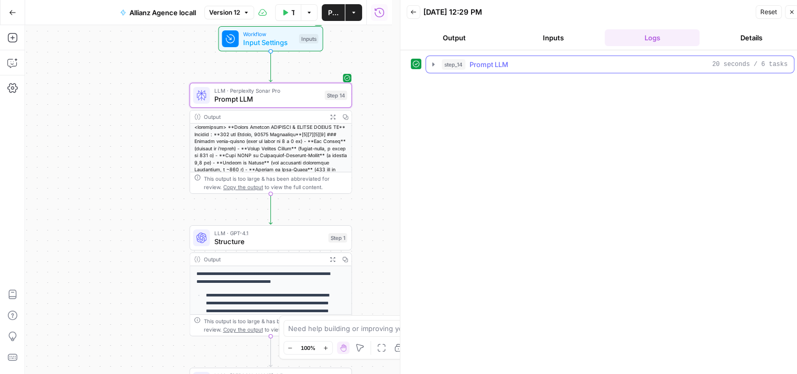
click at [437, 62] on icon "button" at bounding box center [433, 64] width 8 height 8
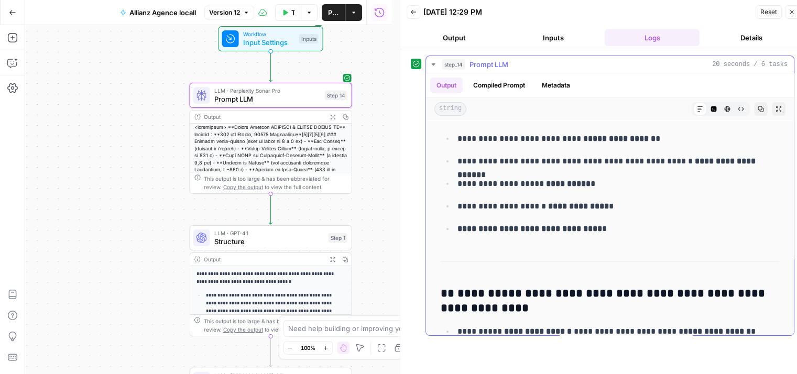
scroll to position [344, 0]
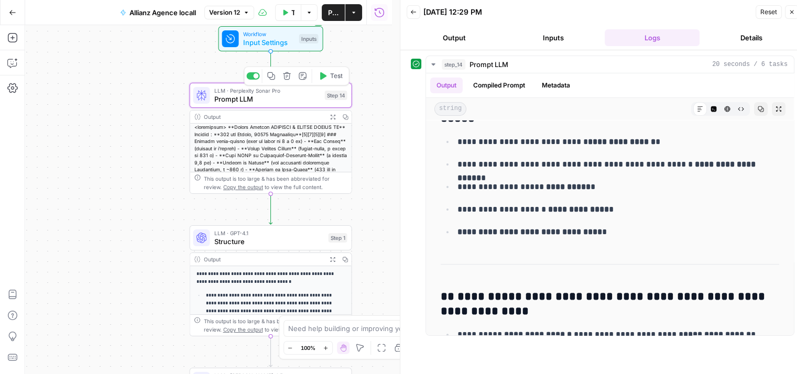
click at [250, 101] on span "Prompt LLM" at bounding box center [267, 99] width 106 height 10
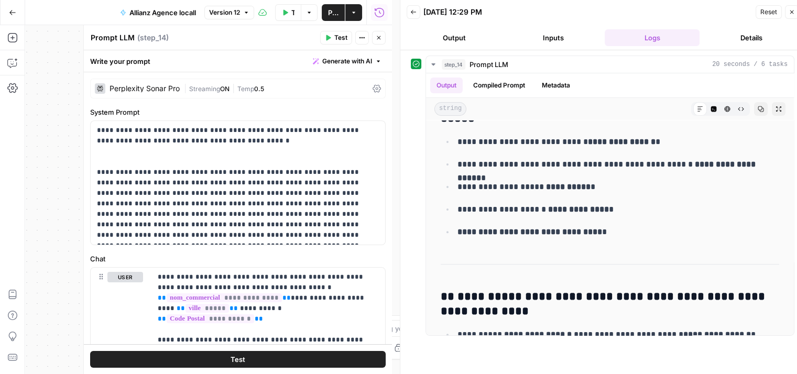
click at [373, 88] on icon at bounding box center [377, 89] width 8 height 8
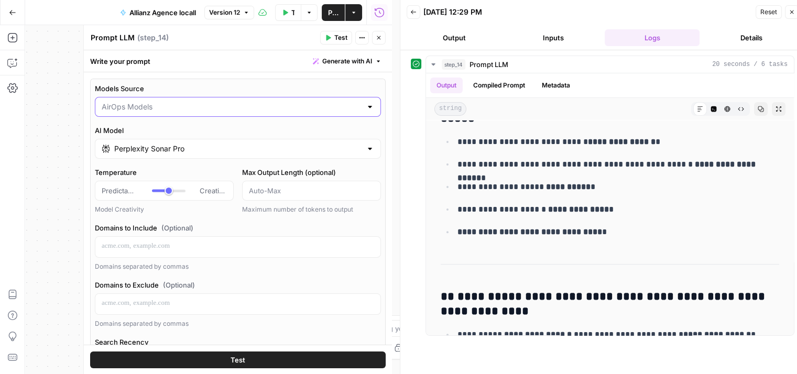
click at [223, 111] on input "Models Source" at bounding box center [232, 107] width 260 height 10
type input "AirOps Models"
click at [64, 161] on div "**********" at bounding box center [208, 199] width 367 height 349
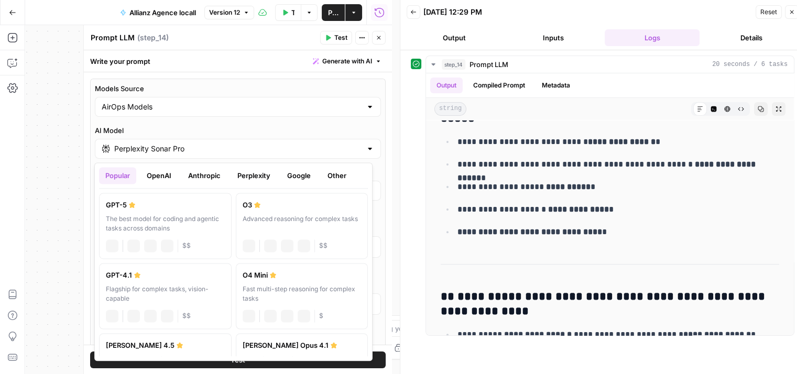
click at [229, 156] on div "Perplexity Sonar Pro" at bounding box center [238, 149] width 286 height 20
click at [152, 179] on button "OpenAI" at bounding box center [159, 175] width 37 height 17
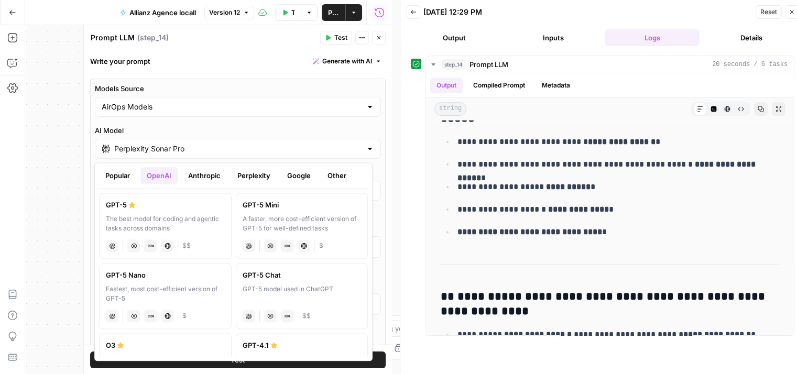
click at [169, 220] on div "The best model for coding and agentic tasks across domains" at bounding box center [165, 223] width 119 height 19
type input "GPT-5"
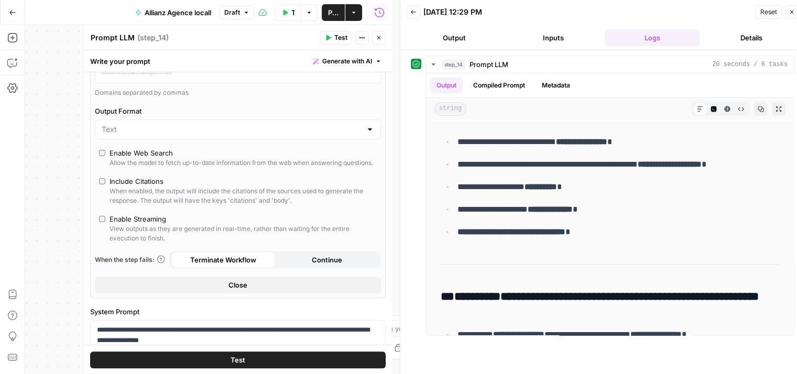
scroll to position [274, 0]
click at [334, 11] on span "Publish" at bounding box center [333, 12] width 10 height 10
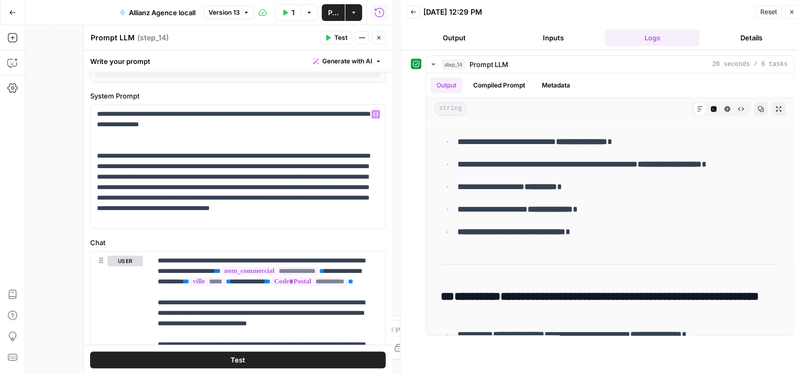
scroll to position [494, 0]
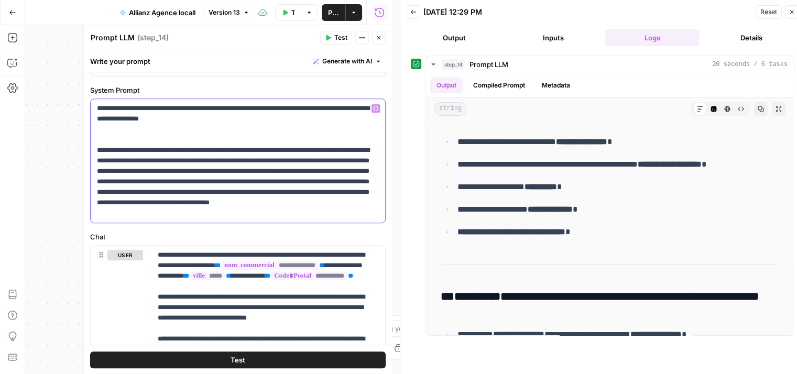
click at [310, 219] on p "**********" at bounding box center [234, 160] width 274 height 115
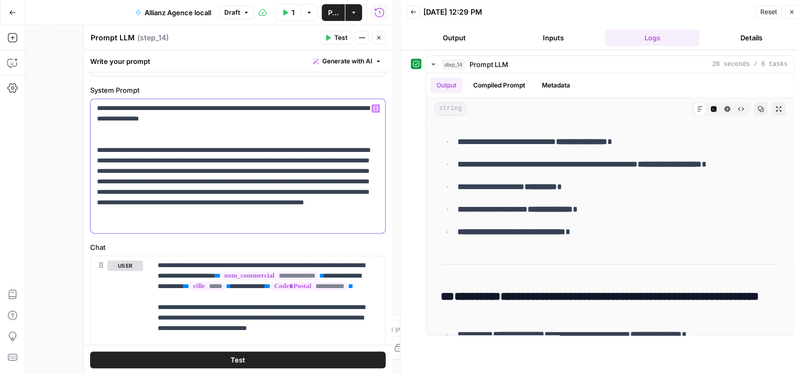
drag, startPoint x: 326, startPoint y: 220, endPoint x: 179, endPoint y: 232, distance: 147.3
click at [179, 229] on p "**********" at bounding box center [234, 166] width 274 height 126
copy p "**********"
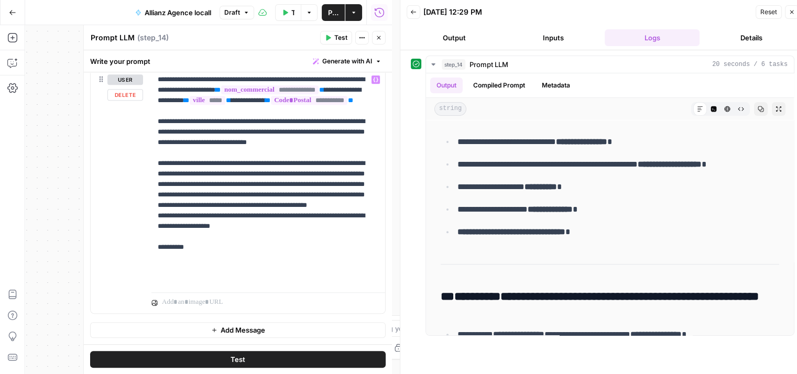
scroll to position [687, 0]
click at [331, 13] on span "Publish" at bounding box center [333, 12] width 10 height 10
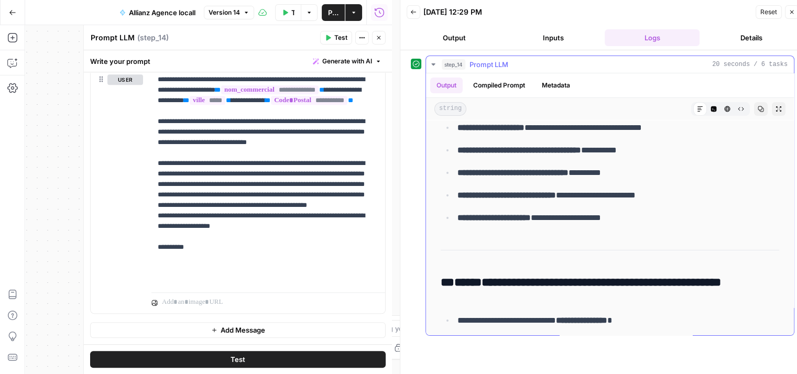
scroll to position [178, 0]
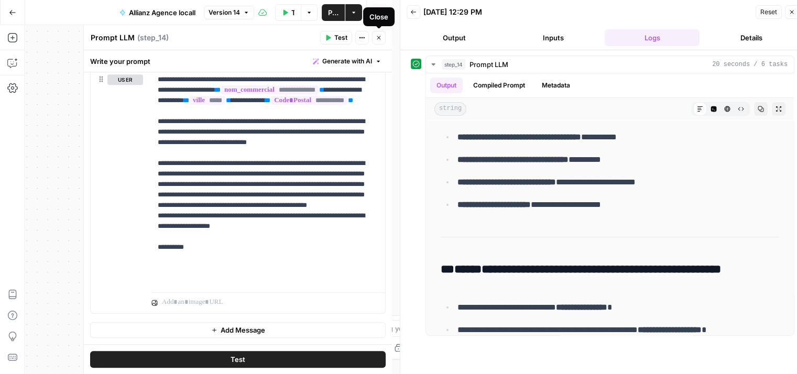
click at [383, 38] on button "Close" at bounding box center [379, 38] width 14 height 14
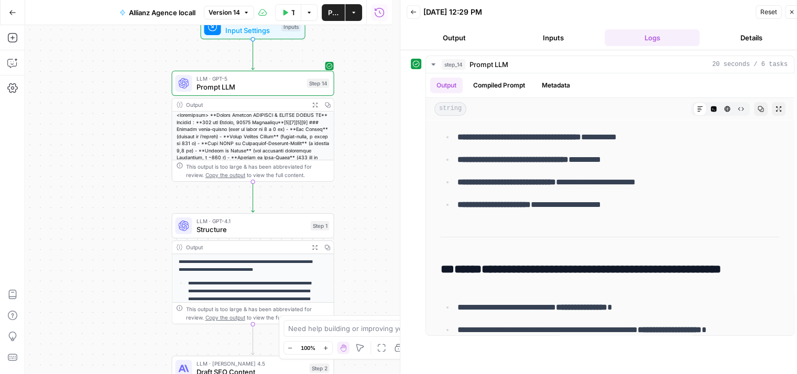
drag, startPoint x: 371, startPoint y: 138, endPoint x: 352, endPoint y: 125, distance: 23.3
click at [352, 125] on div "**********" at bounding box center [208, 199] width 367 height 349
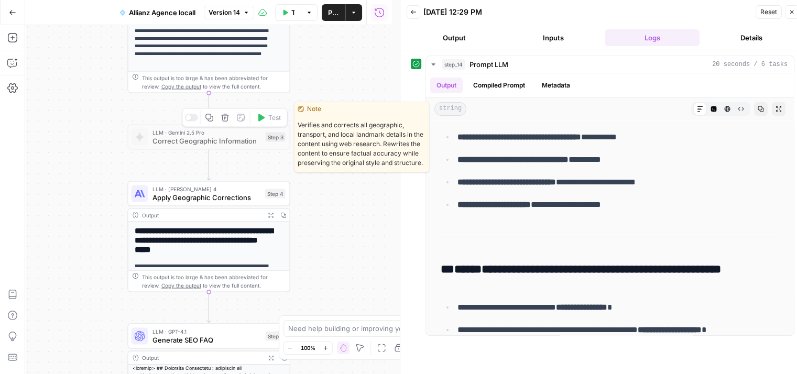
click at [225, 121] on icon "button" at bounding box center [225, 118] width 8 height 8
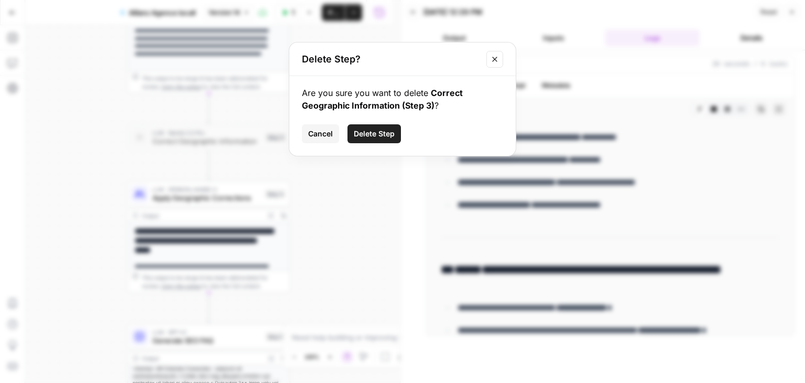
click at [378, 134] on span "Delete Step" at bounding box center [374, 133] width 41 height 10
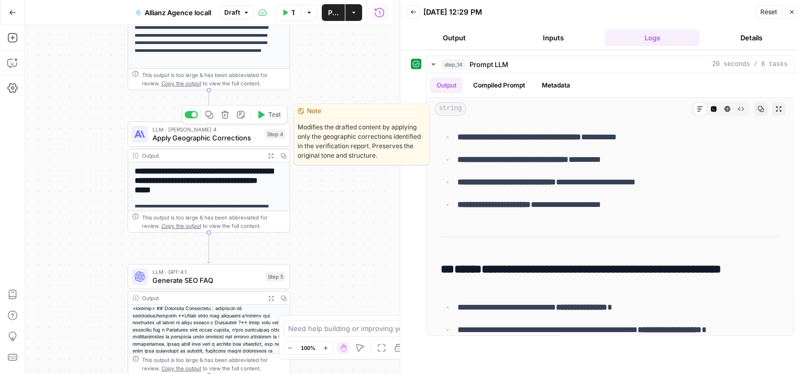
click at [195, 120] on div "Copy step Delete step Edit Note Test" at bounding box center [234, 114] width 105 height 19
click at [193, 115] on div at bounding box center [194, 114] width 5 height 5
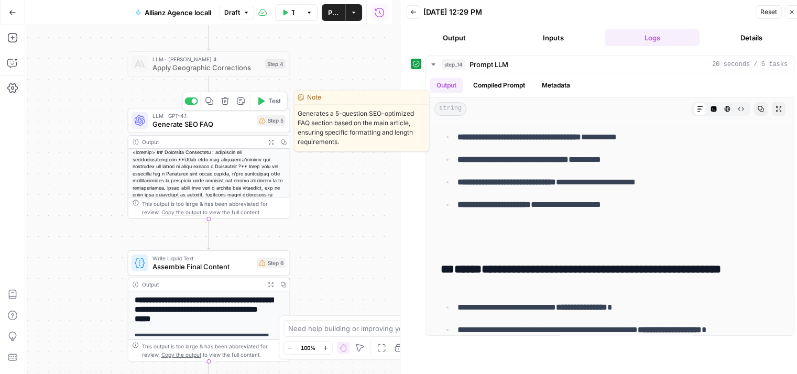
click at [167, 123] on span "Generate SEO FAQ" at bounding box center [203, 124] width 101 height 10
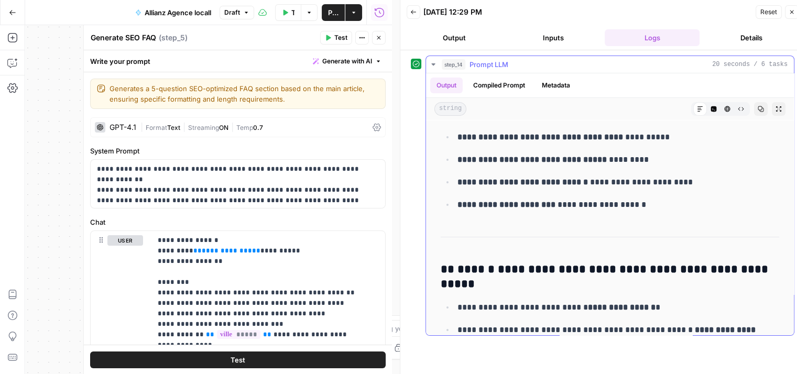
click at [432, 63] on icon "button" at bounding box center [433, 64] width 8 height 8
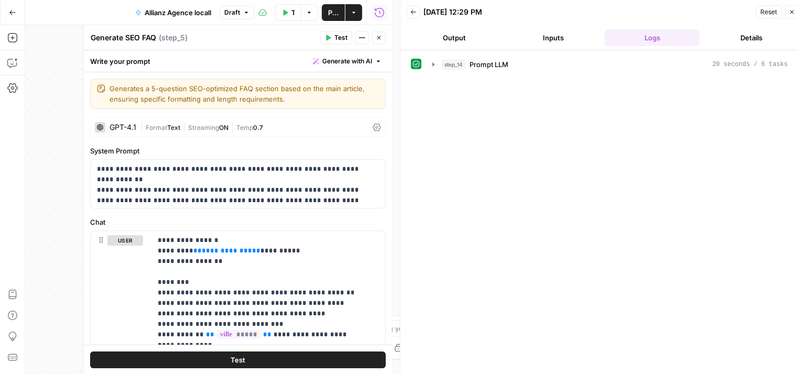
click at [378, 37] on icon "button" at bounding box center [379, 38] width 6 height 6
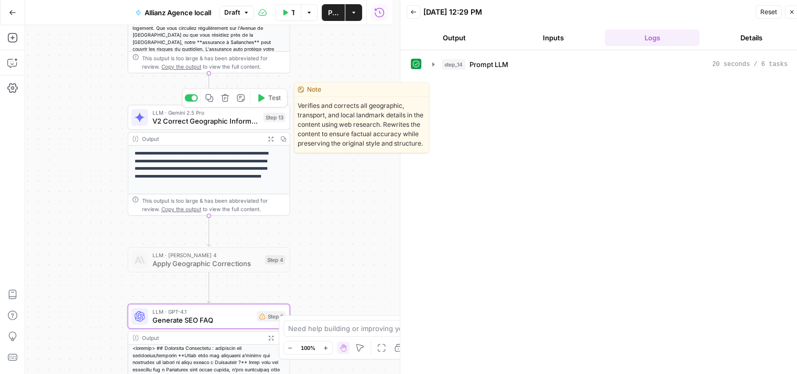
click at [192, 103] on div "Copy step Delete step Edit Note Test" at bounding box center [234, 98] width 105 height 19
click at [195, 99] on div at bounding box center [194, 97] width 5 height 5
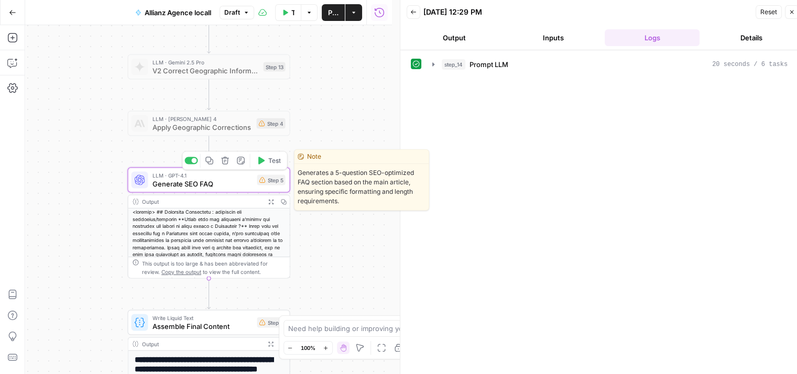
click at [236, 188] on span "Generate SEO FAQ" at bounding box center [203, 184] width 101 height 10
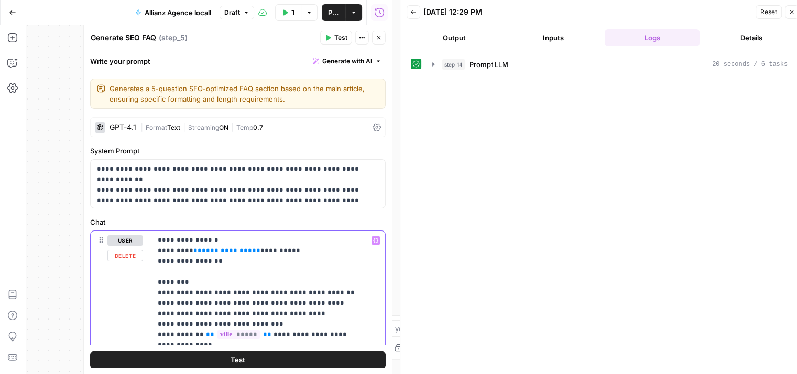
click at [212, 248] on span "**********" at bounding box center [227, 250] width 50 height 7
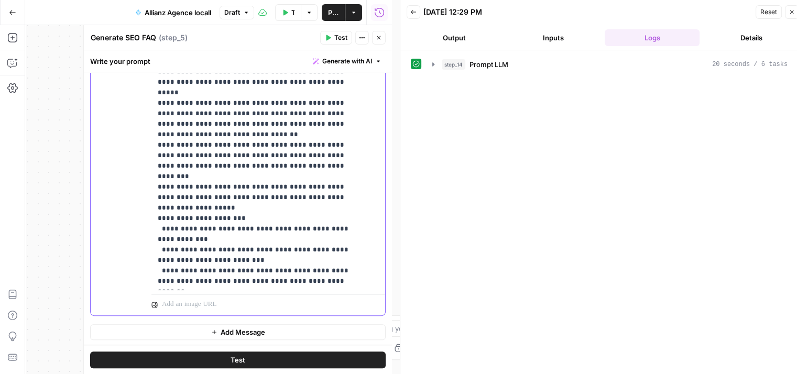
scroll to position [369, 0]
click at [382, 38] on span "Close" at bounding box center [382, 38] width 1 height 1
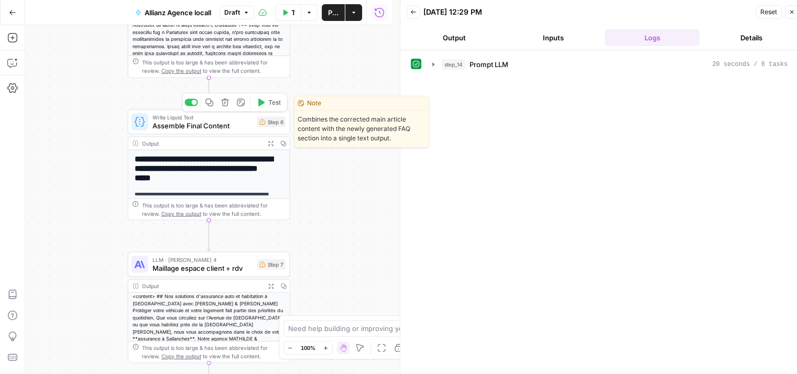
click at [195, 130] on span "Assemble Final Content" at bounding box center [203, 126] width 101 height 10
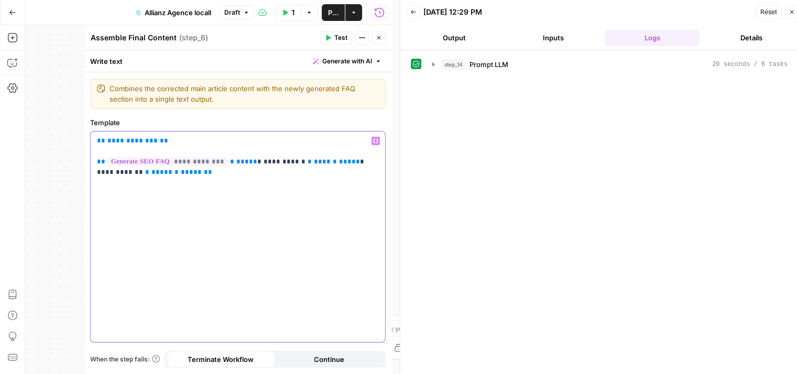
click at [126, 137] on span "**********" at bounding box center [132, 140] width 50 height 7
click at [381, 34] on button "Close" at bounding box center [379, 38] width 14 height 14
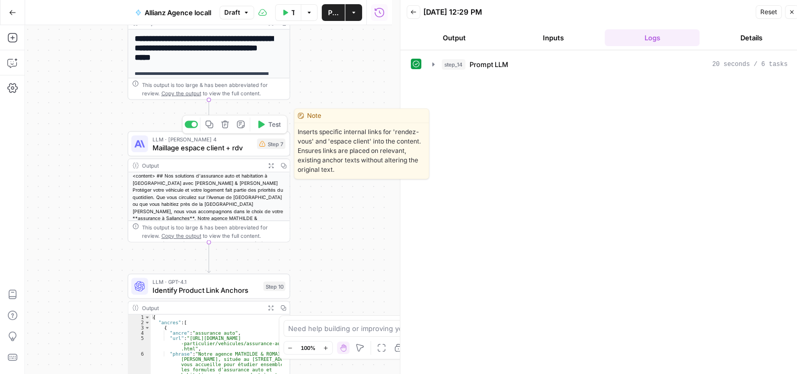
click at [170, 144] on span "Maillage espace client + rdv" at bounding box center [203, 148] width 101 height 10
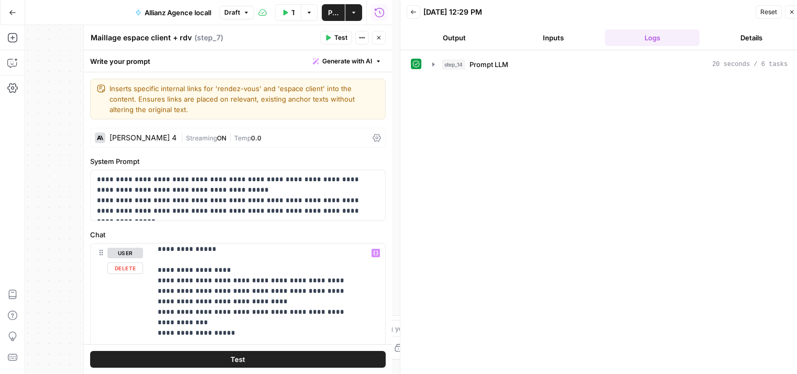
scroll to position [57, 0]
click at [210, 231] on span "**********" at bounding box center [221, 227] width 50 height 7
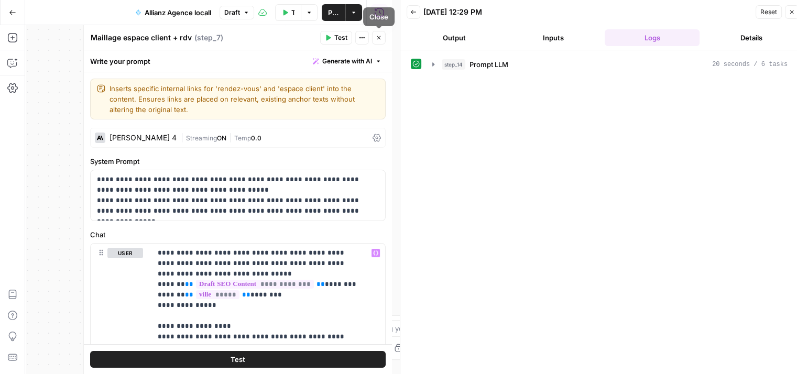
click at [381, 38] on icon "button" at bounding box center [379, 38] width 6 height 6
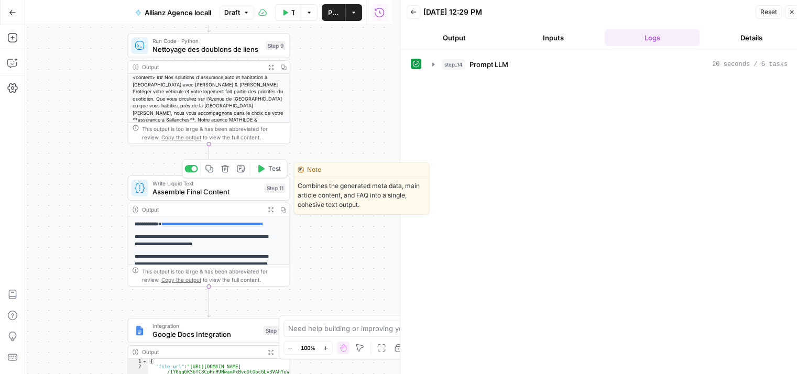
click at [171, 196] on span "Assemble Final Content" at bounding box center [207, 192] width 108 height 10
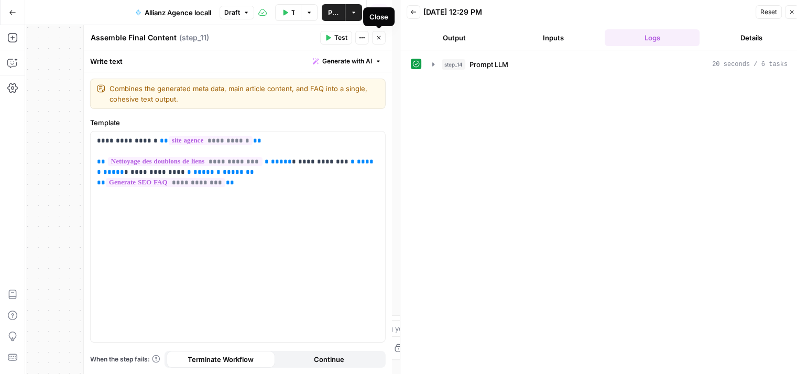
click at [378, 36] on icon "button" at bounding box center [379, 38] width 6 height 6
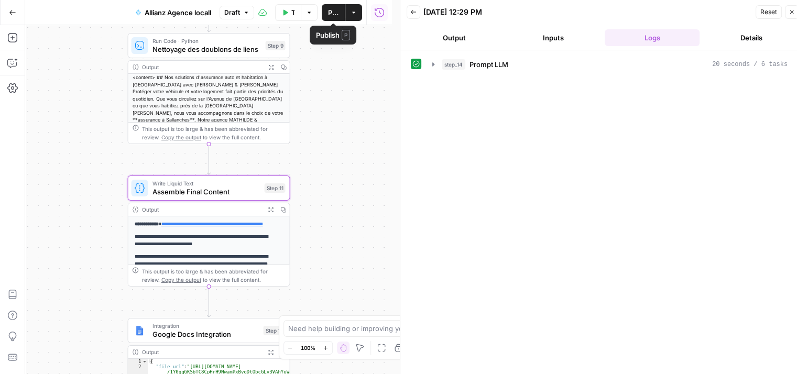
click at [332, 8] on span "Publish" at bounding box center [333, 12] width 10 height 10
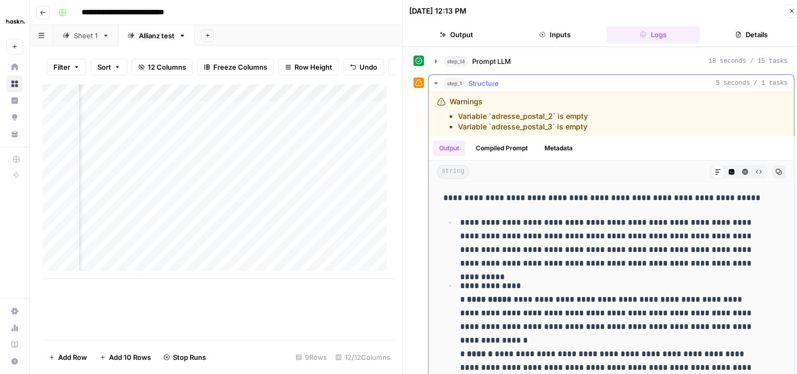
scroll to position [59, 0]
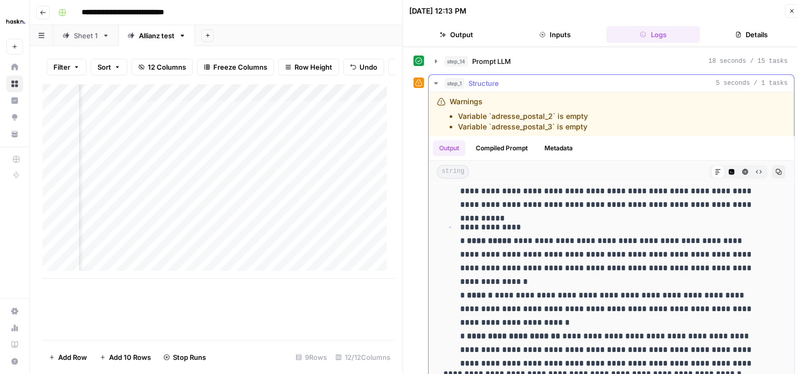
click at [439, 87] on icon "button" at bounding box center [436, 83] width 8 height 8
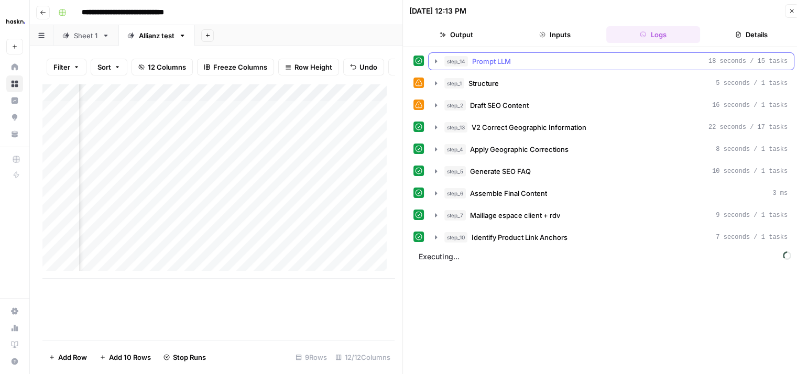
click at [437, 63] on icon "button" at bounding box center [436, 61] width 8 height 8
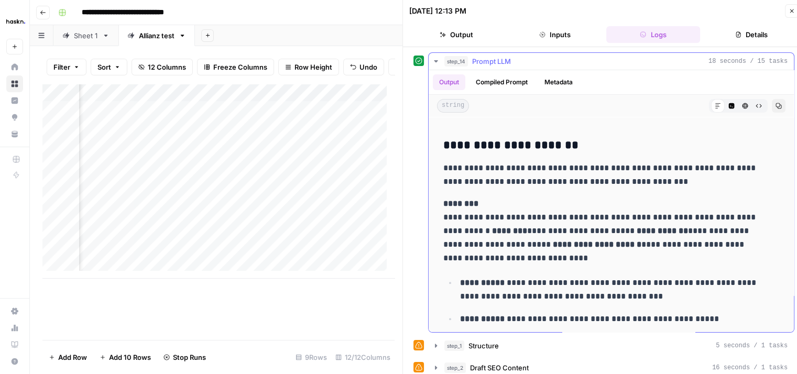
scroll to position [306, 0]
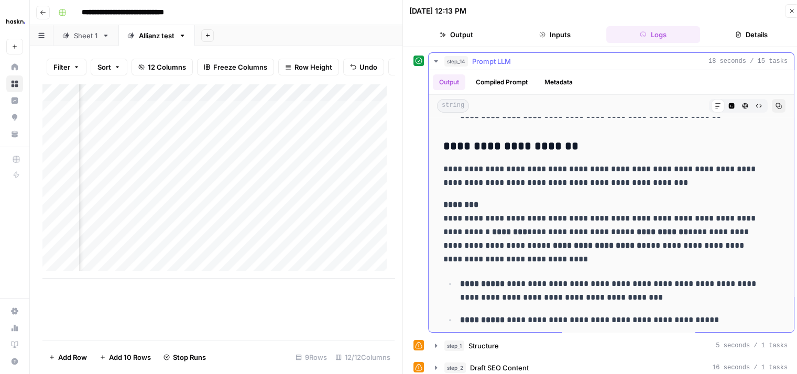
click at [436, 63] on icon "button" at bounding box center [436, 61] width 8 height 8
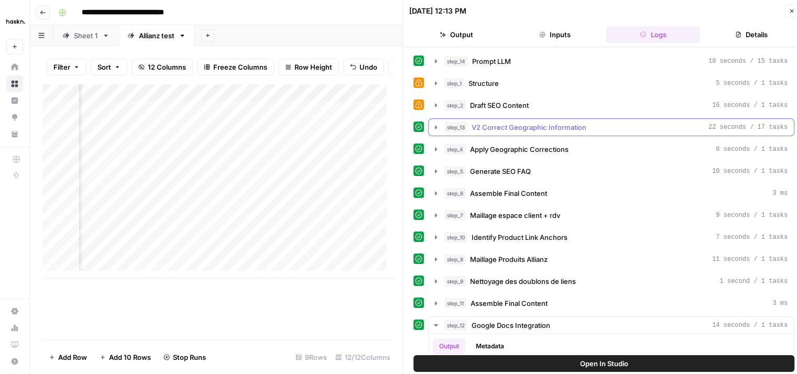
click at [434, 128] on icon "button" at bounding box center [436, 127] width 8 height 8
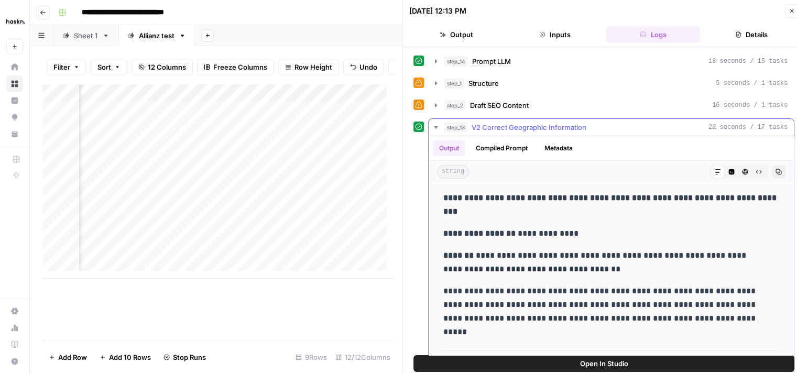
click at [434, 128] on icon "button" at bounding box center [436, 127] width 8 height 8
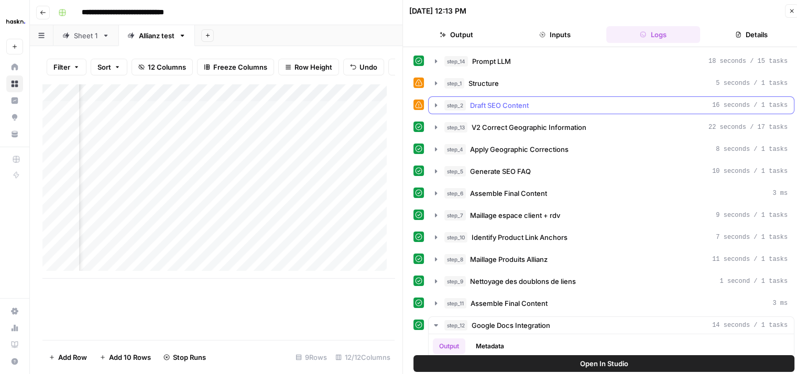
click at [435, 104] on icon "button" at bounding box center [436, 105] width 2 height 4
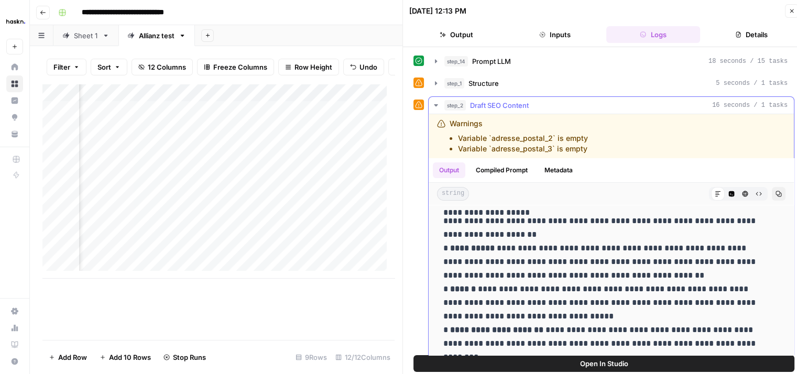
scroll to position [165, 0]
click at [434, 84] on icon "button" at bounding box center [436, 83] width 8 height 8
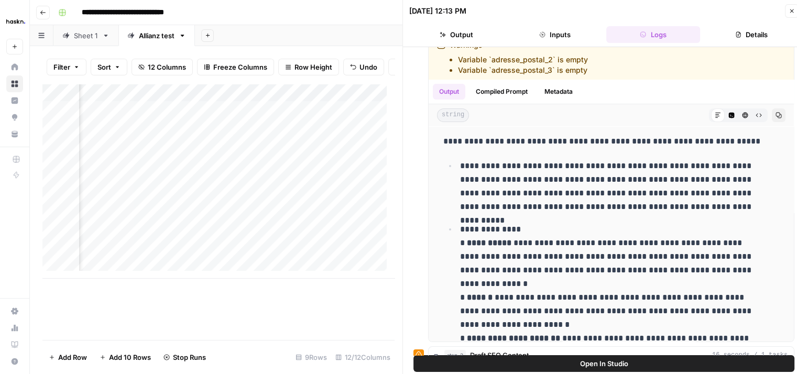
scroll to position [0, 0]
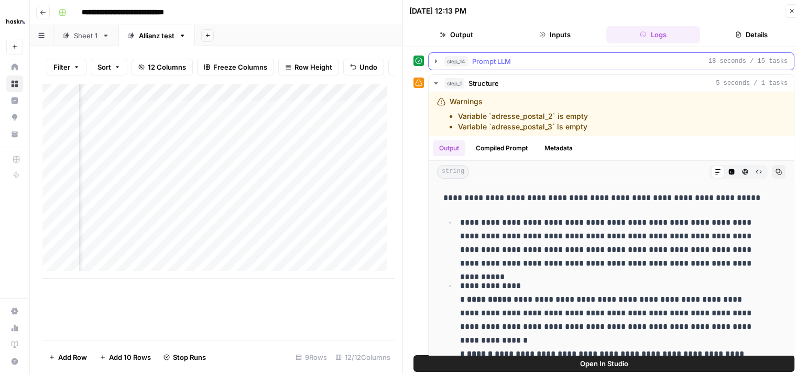
click at [436, 68] on button "step_14 Prompt LLM 18 seconds / 15 tasks" at bounding box center [611, 61] width 365 height 17
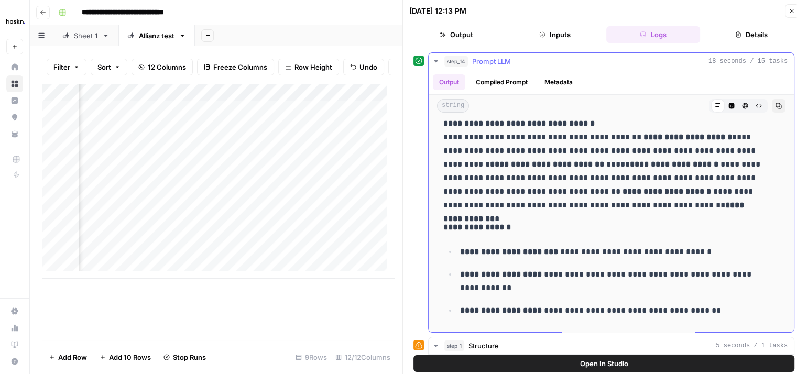
scroll to position [111, 0]
click at [437, 59] on icon "button" at bounding box center [436, 61] width 8 height 8
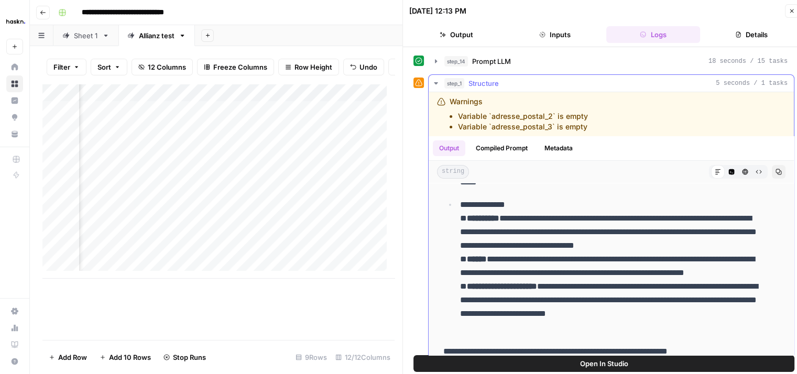
scroll to position [182, 0]
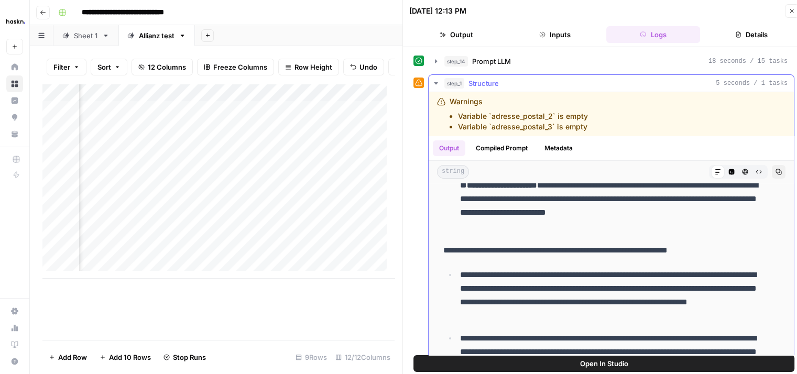
click at [437, 84] on icon "button" at bounding box center [436, 83] width 8 height 8
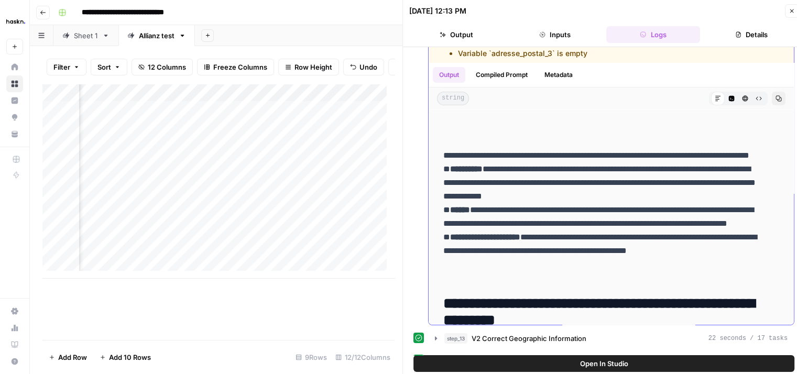
scroll to position [134, 0]
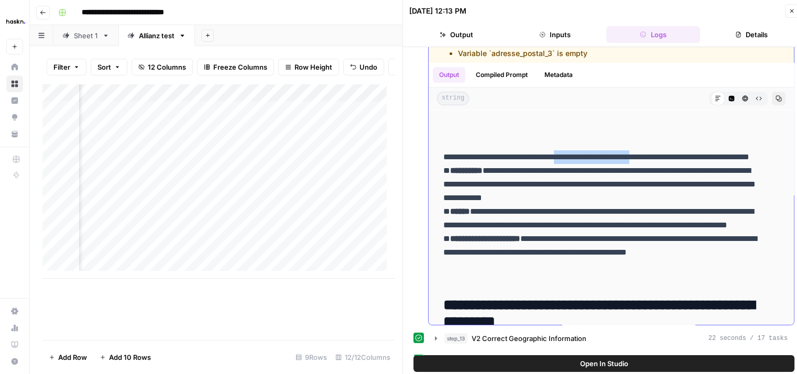
drag, startPoint x: 579, startPoint y: 158, endPoint x: 670, endPoint y: 156, distance: 90.7
click at [670, 156] on p "**********" at bounding box center [604, 218] width 320 height 136
copy p "**********"
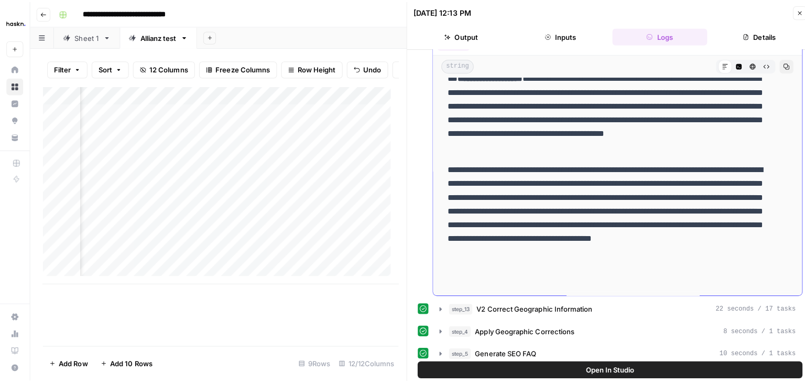
scroll to position [0, 0]
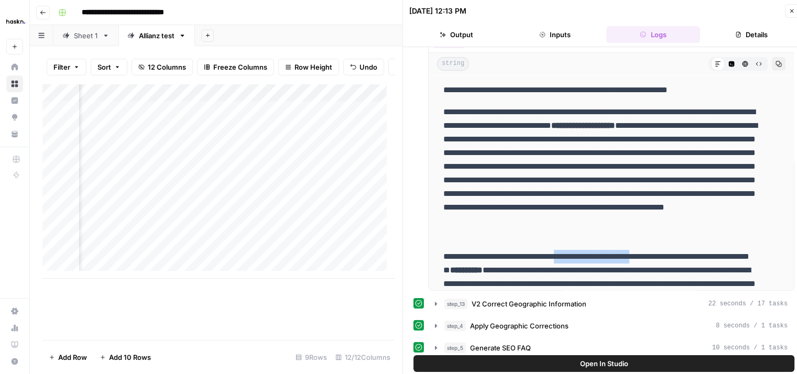
click at [789, 9] on icon "button" at bounding box center [792, 11] width 6 height 6
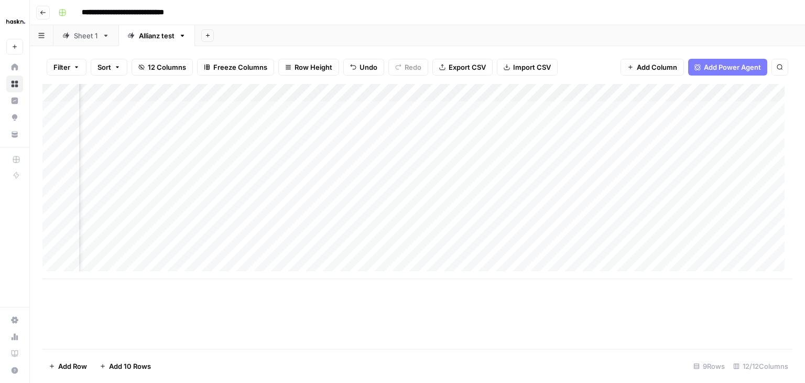
scroll to position [2, 471]
click at [684, 160] on div "Add Column" at bounding box center [417, 181] width 750 height 195
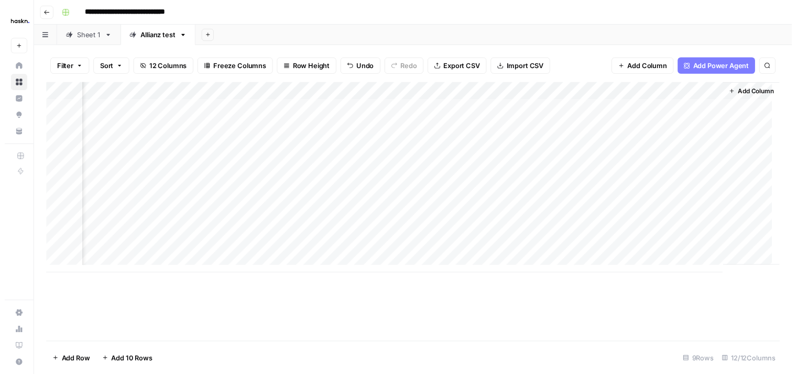
scroll to position [2, 1018]
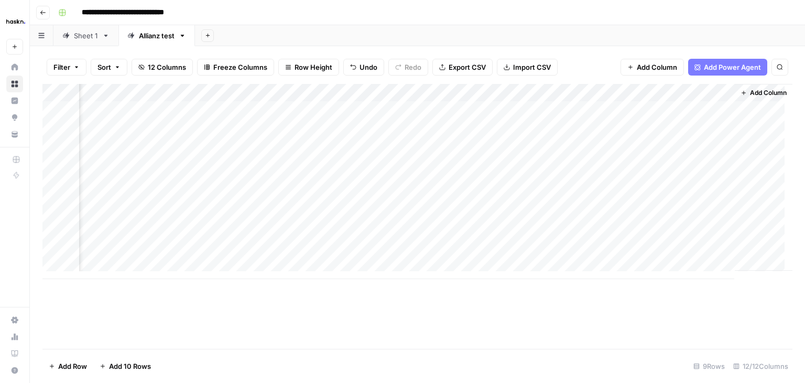
click at [679, 160] on div "Add Column" at bounding box center [417, 181] width 750 height 195
click at [623, 161] on div "Add Column" at bounding box center [417, 181] width 750 height 195
click at [608, 158] on div "Add Column" at bounding box center [417, 181] width 750 height 195
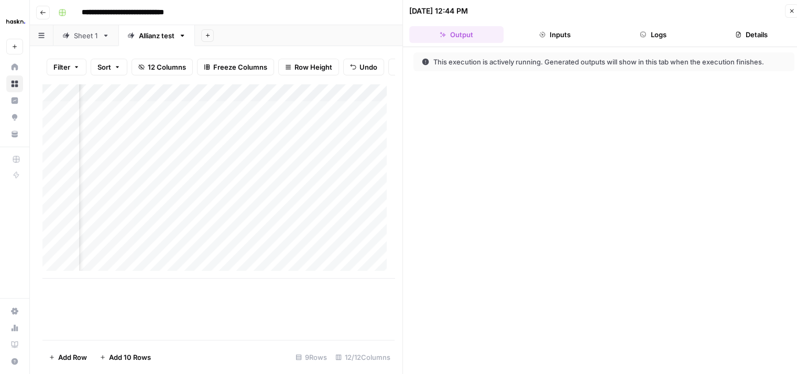
click at [649, 29] on button "Logs" at bounding box center [654, 34] width 94 height 17
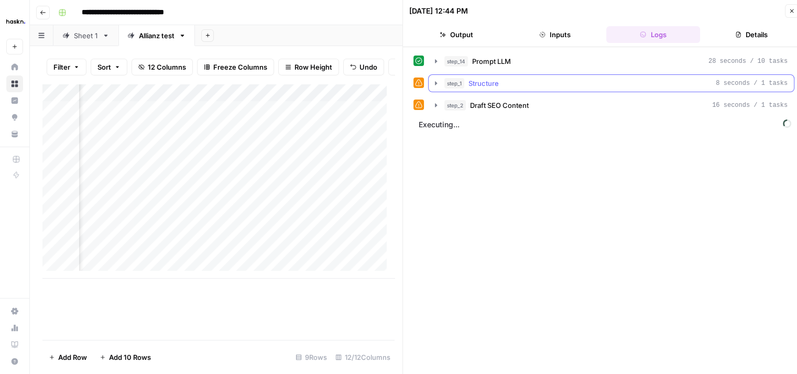
click at [436, 82] on icon "button" at bounding box center [436, 83] width 2 height 4
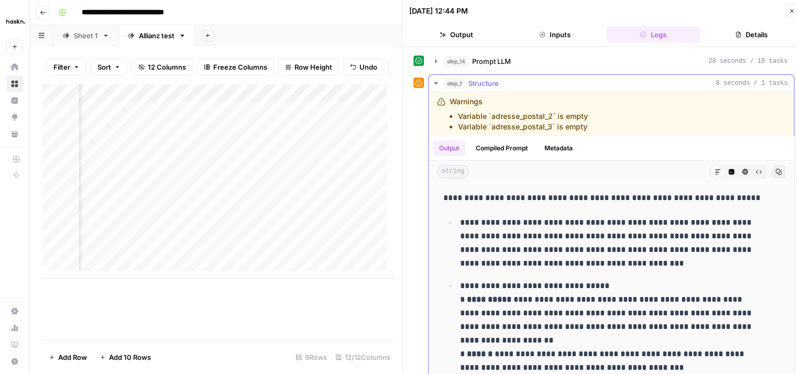
click at [436, 79] on icon "button" at bounding box center [436, 83] width 8 height 8
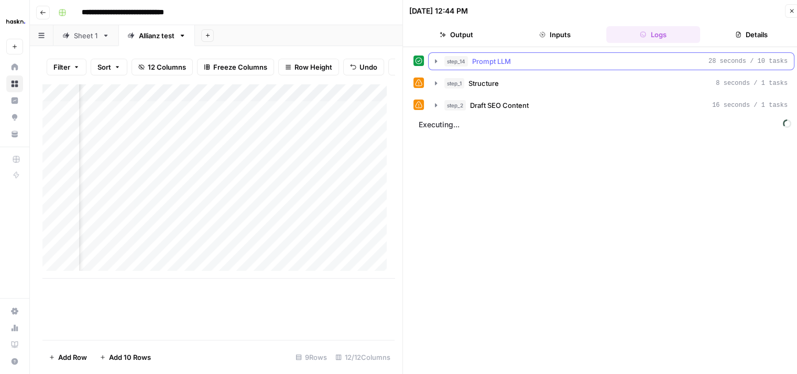
click at [435, 61] on icon "button" at bounding box center [436, 61] width 2 height 4
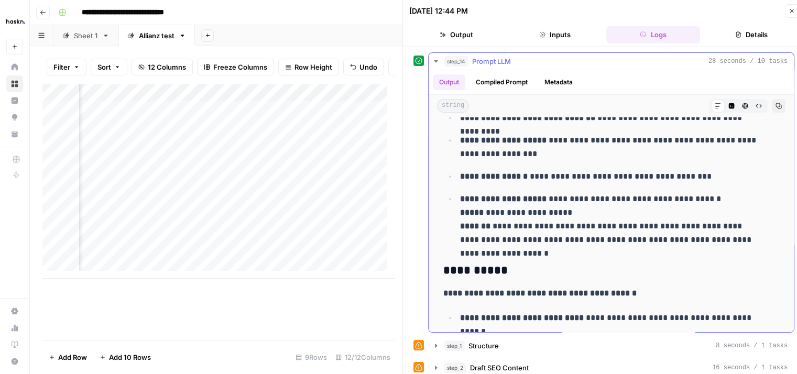
scroll to position [625, 0]
click at [435, 58] on icon "button" at bounding box center [436, 61] width 8 height 8
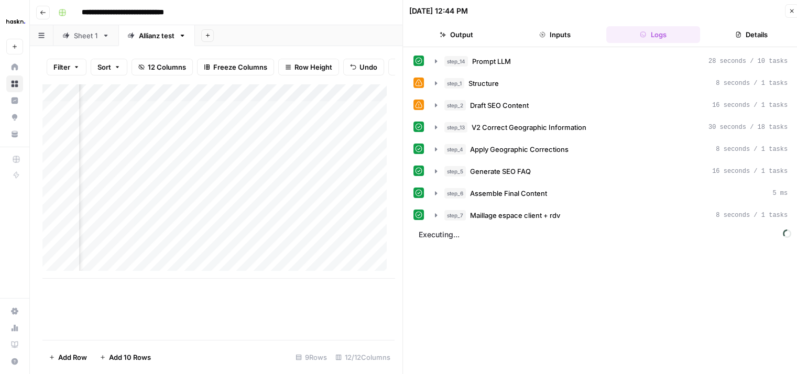
scroll to position [2, 495]
click at [272, 170] on div "Add Column" at bounding box center [218, 181] width 352 height 195
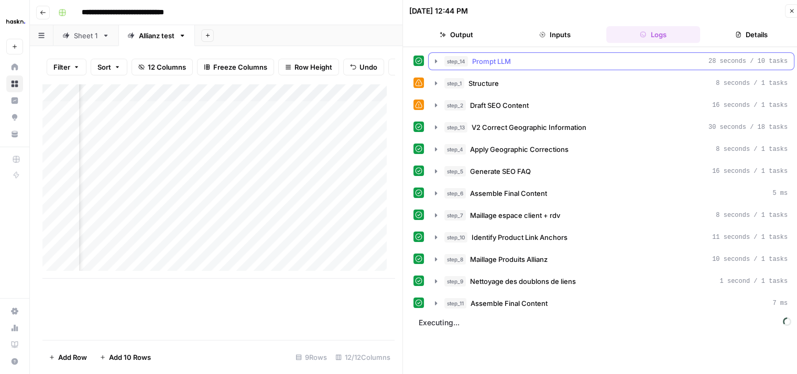
click at [432, 57] on icon "button" at bounding box center [436, 61] width 8 height 8
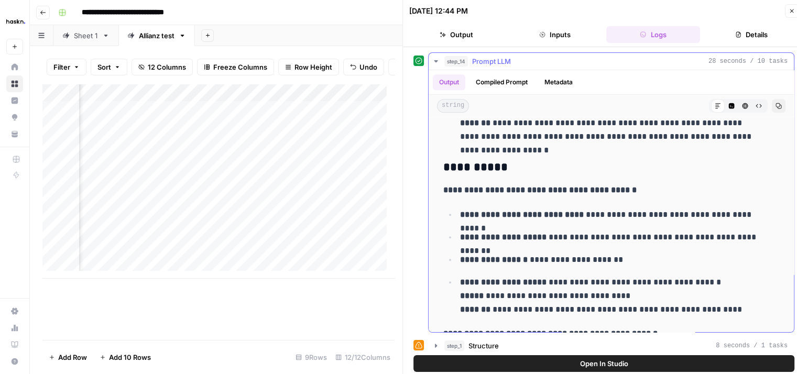
scroll to position [728, 0]
click at [436, 61] on icon "button" at bounding box center [436, 61] width 4 height 2
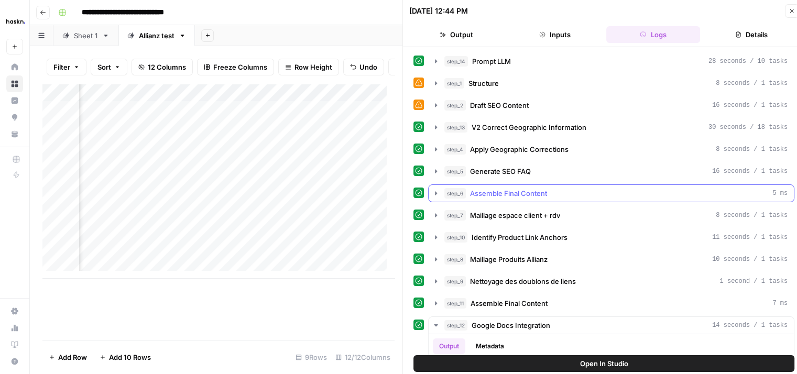
scroll to position [9, 0]
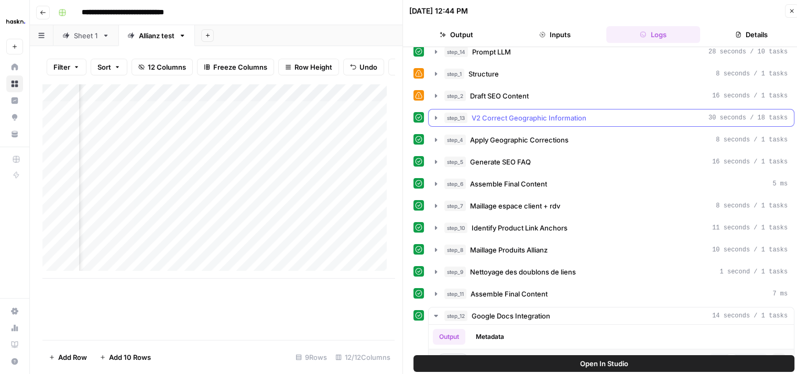
click at [437, 114] on icon "button" at bounding box center [436, 118] width 8 height 8
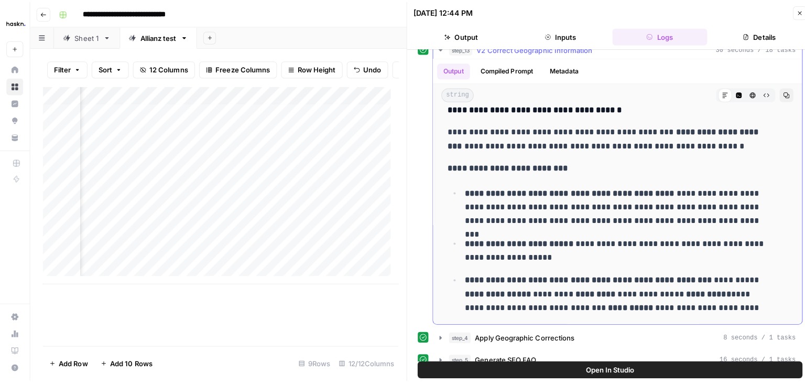
scroll to position [80, 0]
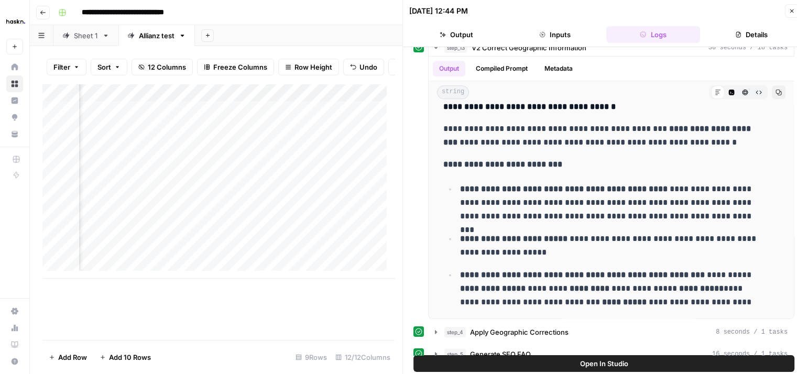
click at [792, 10] on icon "button" at bounding box center [793, 11] width 4 height 4
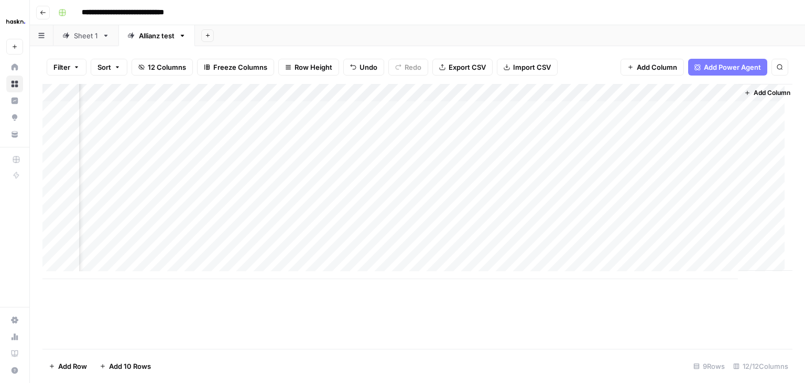
scroll to position [2, 1006]
click at [684, 162] on div "Add Column" at bounding box center [417, 181] width 750 height 195
click at [689, 177] on div "Add Column" at bounding box center [417, 181] width 750 height 195
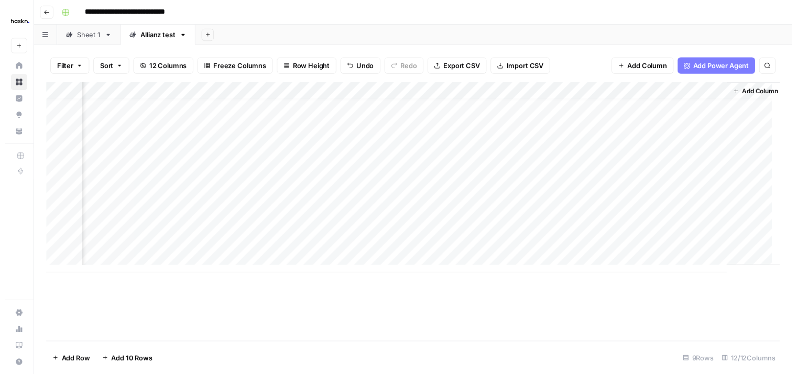
scroll to position [8, 1006]
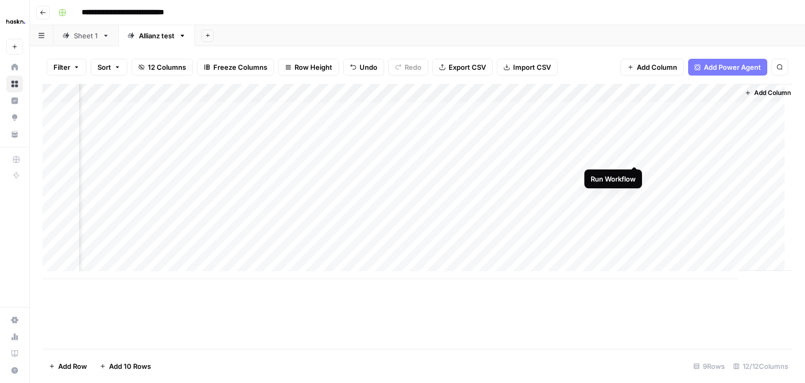
click at [633, 154] on div "Add Column" at bounding box center [417, 181] width 750 height 195
click at [616, 153] on div "Add Column" at bounding box center [417, 181] width 750 height 195
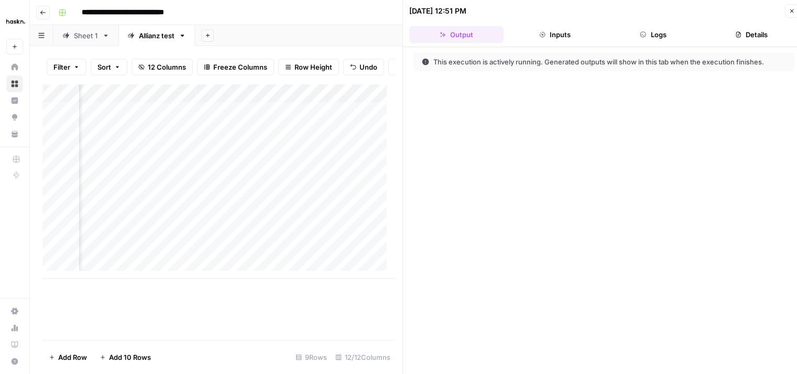
click at [671, 36] on button "Logs" at bounding box center [654, 34] width 94 height 17
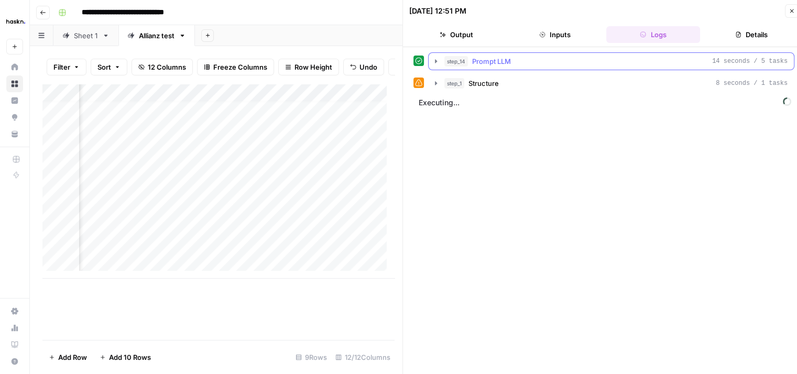
click at [435, 62] on icon "button" at bounding box center [436, 61] width 2 height 4
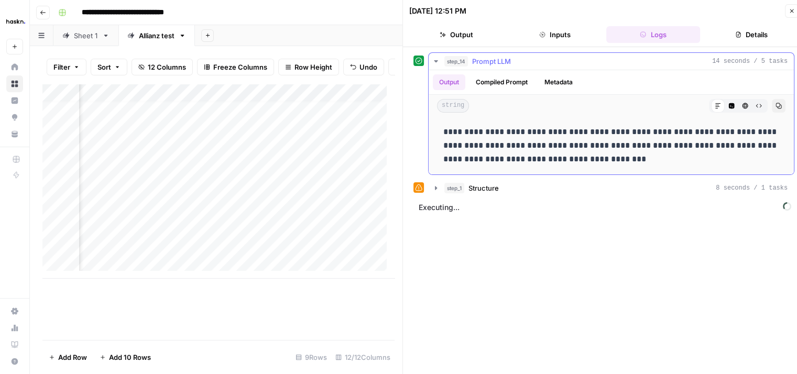
click at [435, 62] on icon "button" at bounding box center [436, 61] width 8 height 8
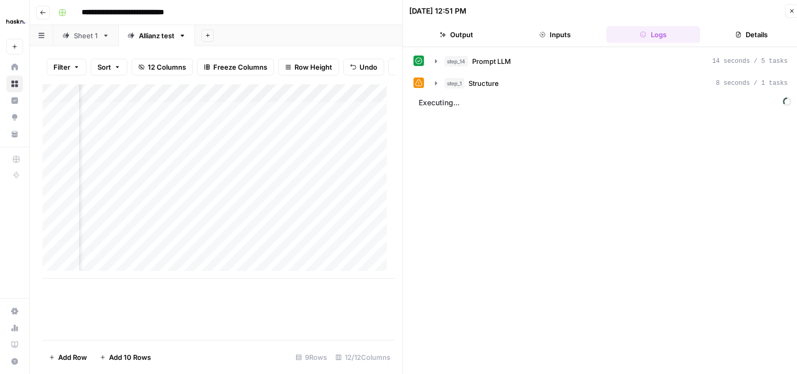
click at [340, 311] on div "Add Column" at bounding box center [218, 212] width 352 height 256
click at [794, 12] on icon "button" at bounding box center [792, 11] width 6 height 6
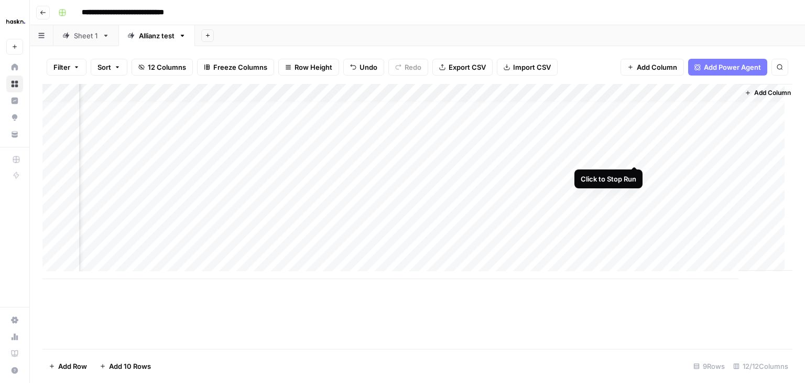
click at [634, 152] on div "Add Column" at bounding box center [417, 181] width 750 height 195
click at [635, 155] on div "Add Column" at bounding box center [417, 181] width 750 height 195
click at [621, 156] on div "Add Column" at bounding box center [417, 181] width 750 height 195
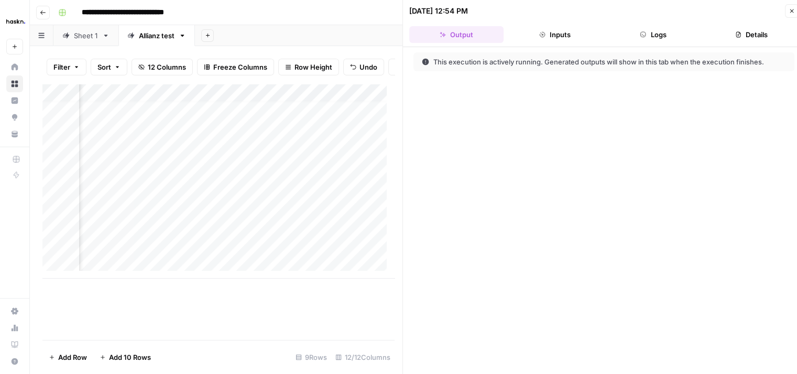
click at [636, 32] on button "Logs" at bounding box center [654, 34] width 94 height 17
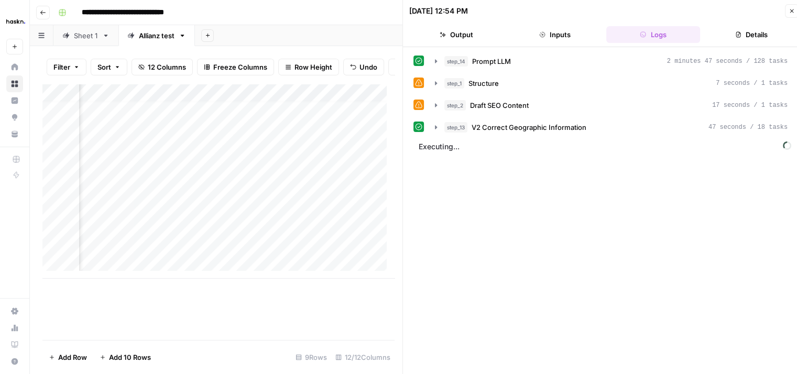
scroll to position [8, 1006]
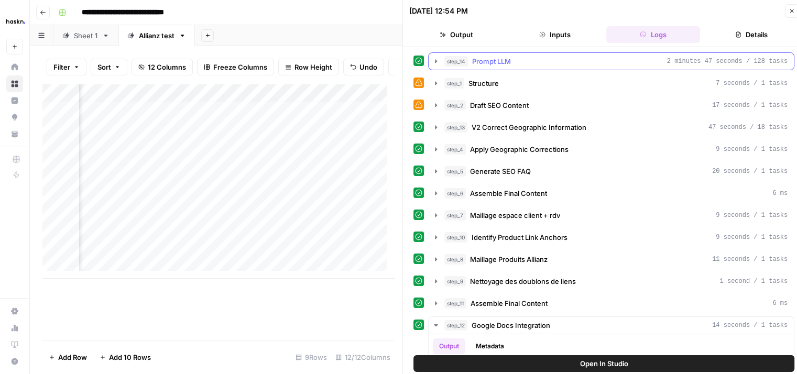
click at [437, 57] on icon "button" at bounding box center [436, 61] width 8 height 8
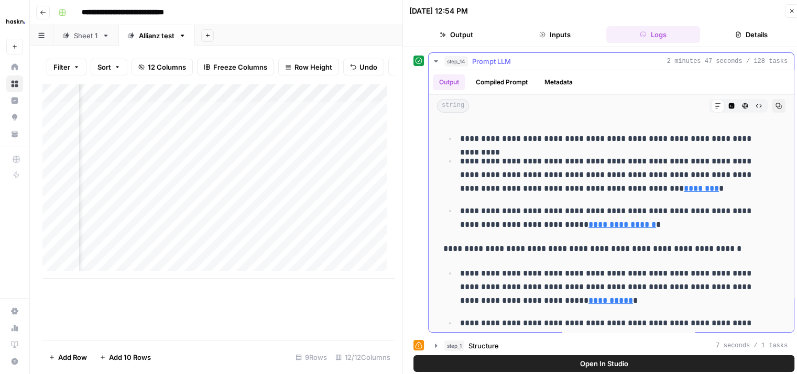
scroll to position [392, 0]
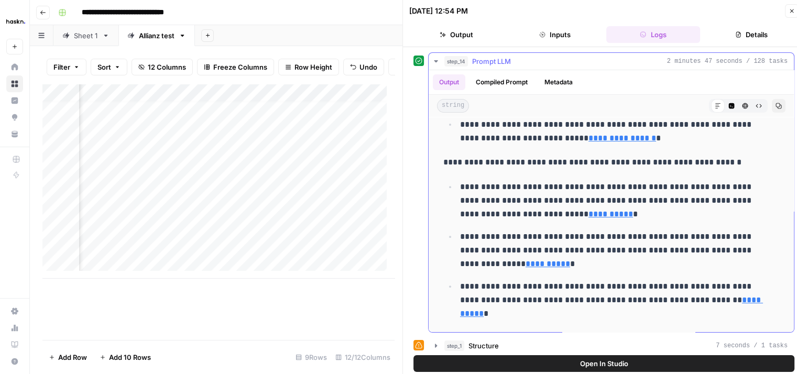
click at [436, 61] on icon "button" at bounding box center [436, 61] width 4 height 2
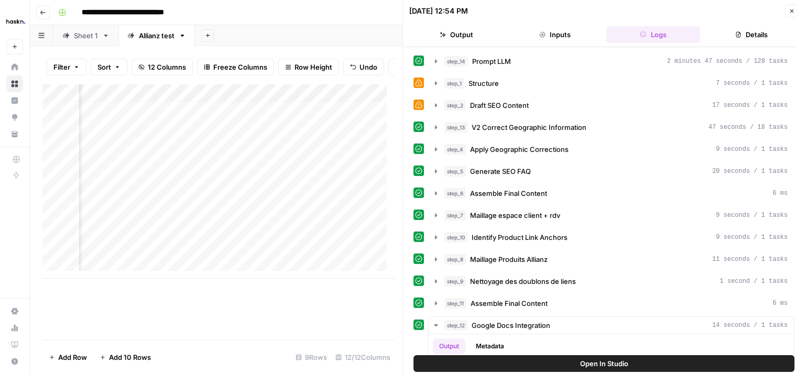
scroll to position [0, 0]
click at [436, 130] on icon "button" at bounding box center [436, 127] width 8 height 8
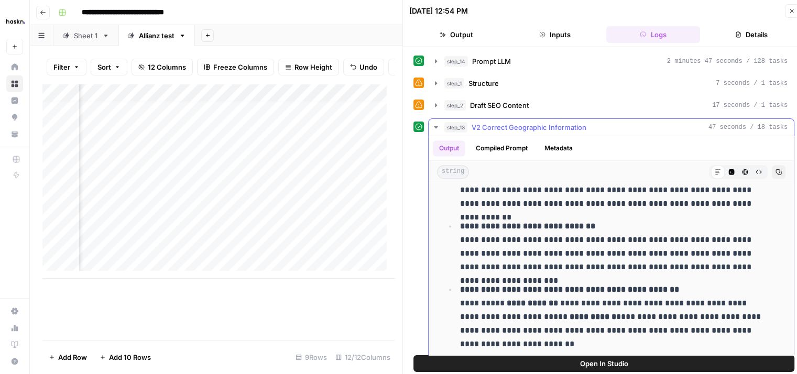
scroll to position [1641, 0]
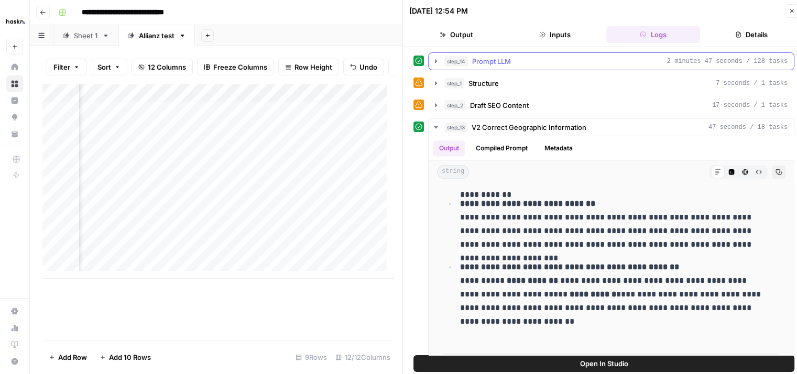
click at [435, 60] on icon "button" at bounding box center [436, 61] width 2 height 4
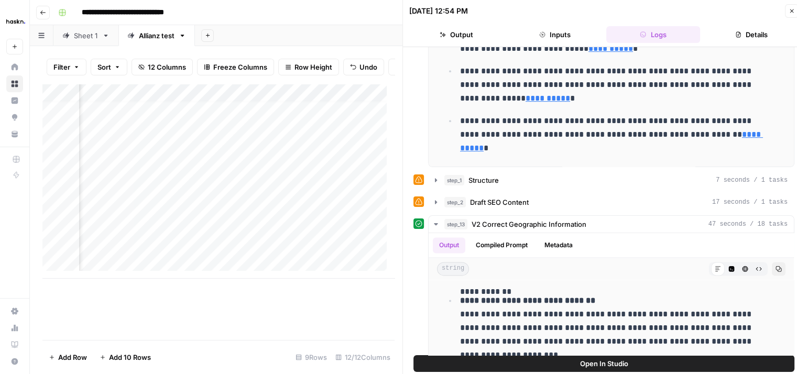
scroll to position [168, 0]
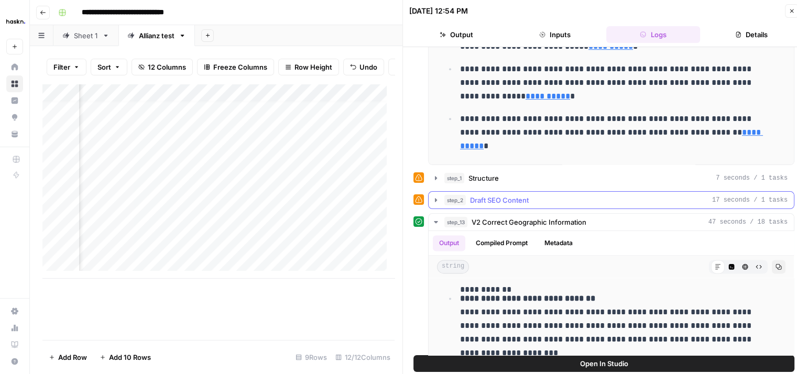
click at [433, 201] on icon "button" at bounding box center [436, 200] width 8 height 8
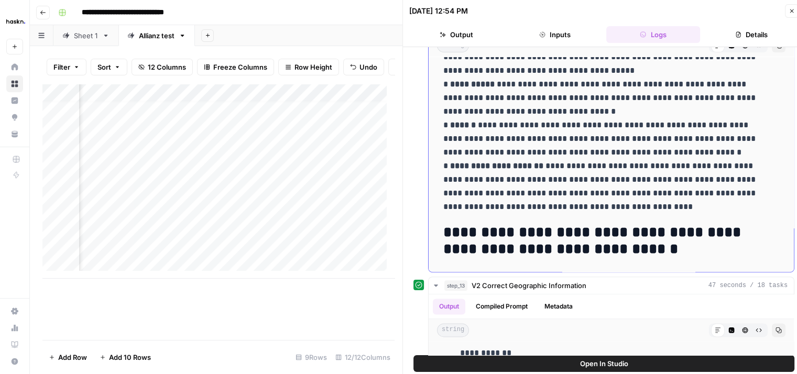
scroll to position [182, 0]
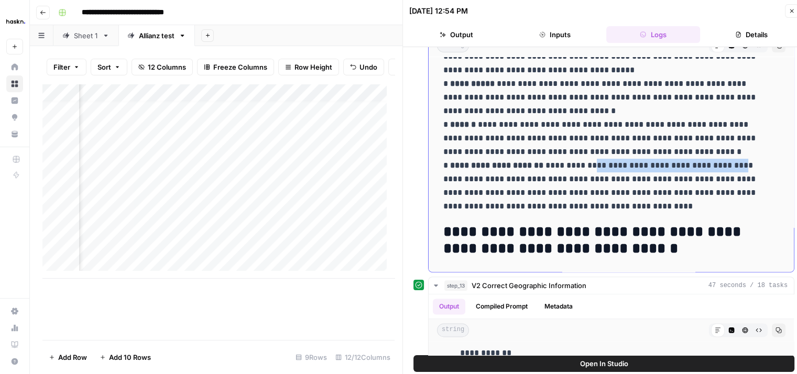
drag, startPoint x: 597, startPoint y: 166, endPoint x: 739, endPoint y: 168, distance: 142.1
click at [739, 168] on p "**********" at bounding box center [604, 132] width 320 height 164
copy p "**********"
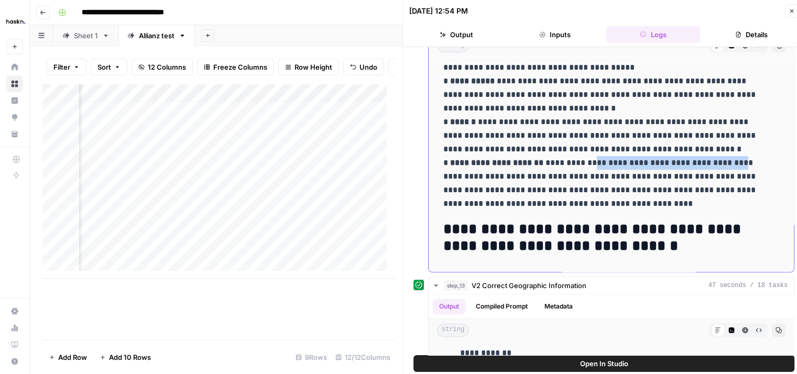
scroll to position [185, 0]
click at [790, 13] on icon "button" at bounding box center [792, 11] width 6 height 6
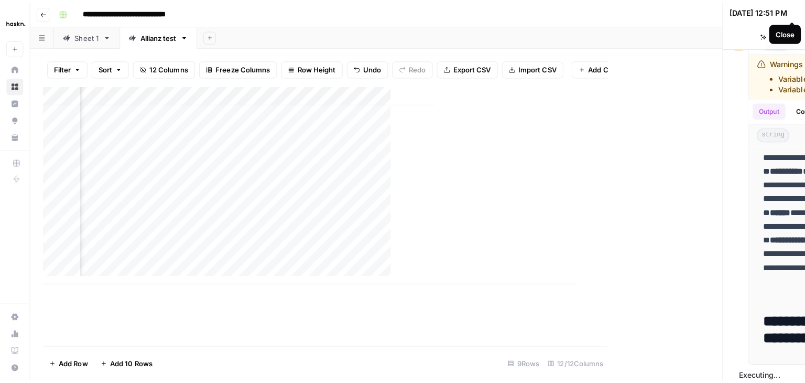
scroll to position [171, 0]
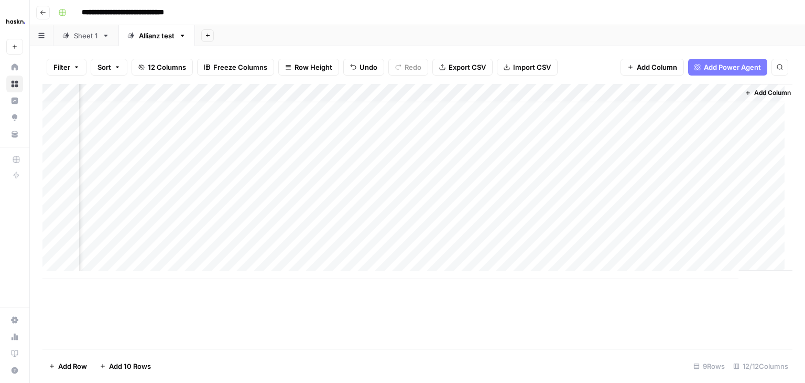
click at [674, 152] on div "Add Column" at bounding box center [417, 181] width 750 height 195
click at [622, 94] on div "Add Column" at bounding box center [417, 181] width 750 height 195
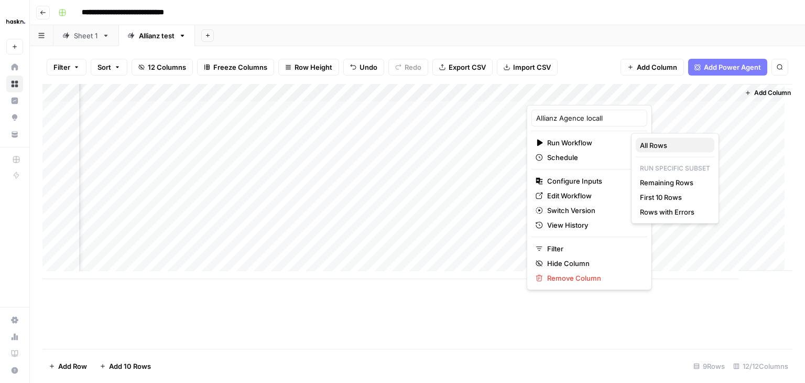
click at [656, 144] on span "All Rows" at bounding box center [673, 145] width 66 height 10
